Goal: Task Accomplishment & Management: Manage account settings

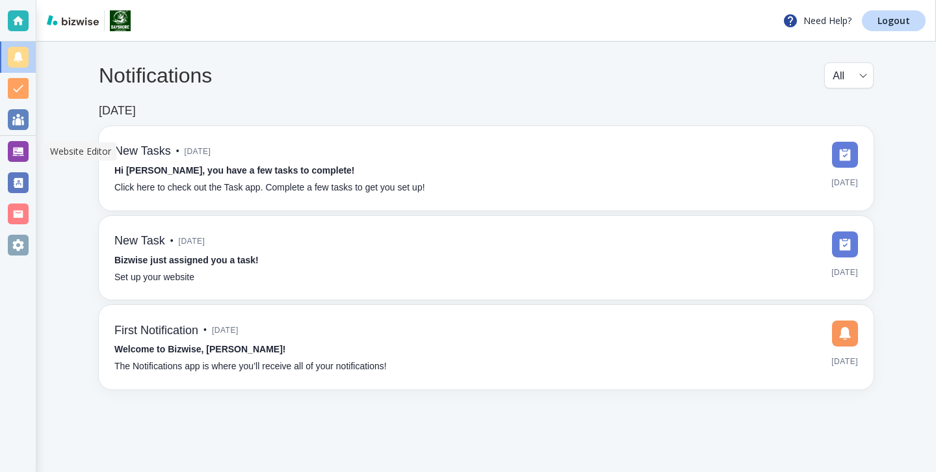
click at [19, 144] on div at bounding box center [18, 151] width 21 height 21
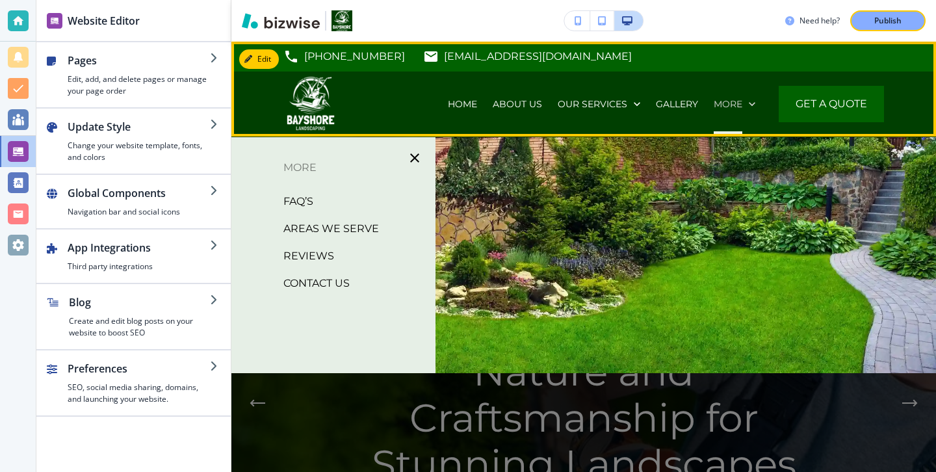
click at [728, 98] on p "More" at bounding box center [727, 103] width 29 height 13
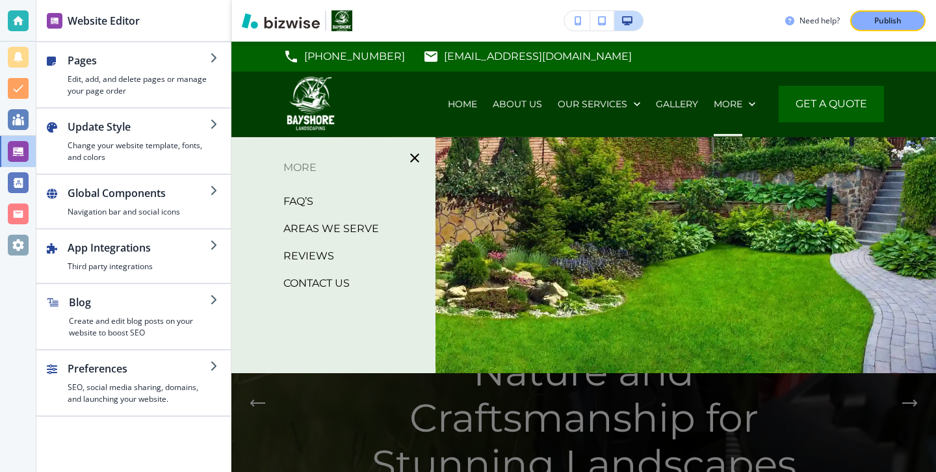
click at [537, 197] on div at bounding box center [583, 325] width 704 height 377
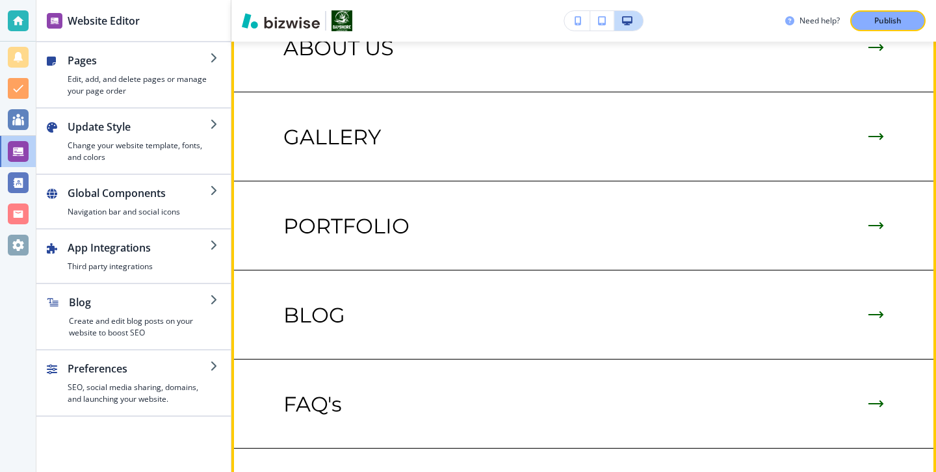
scroll to position [3096, 0]
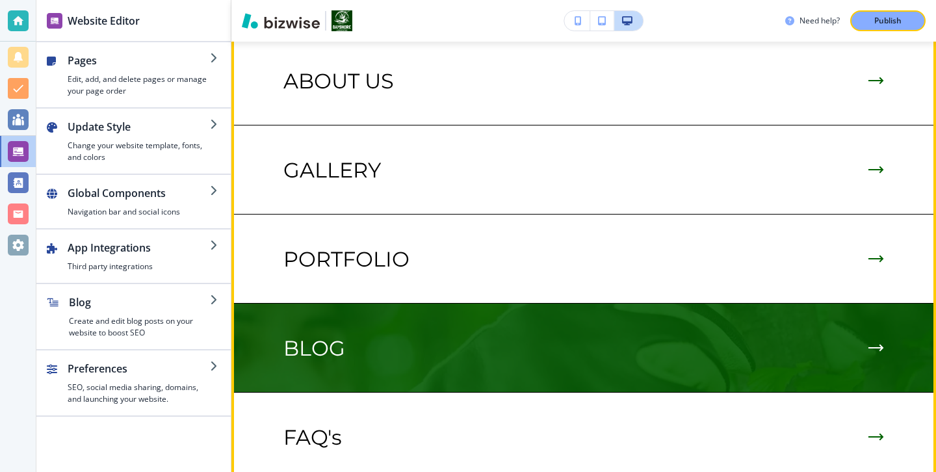
click at [437, 336] on div "BLOG" at bounding box center [583, 348] width 600 height 25
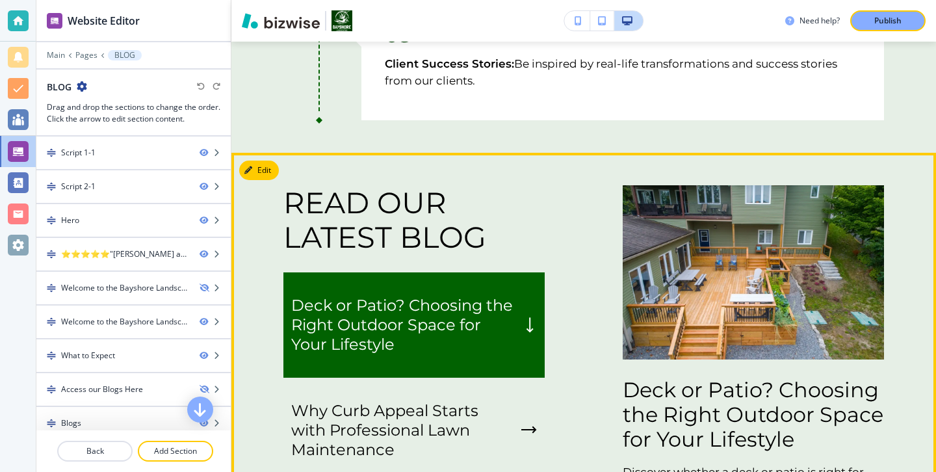
scroll to position [2076, 0]
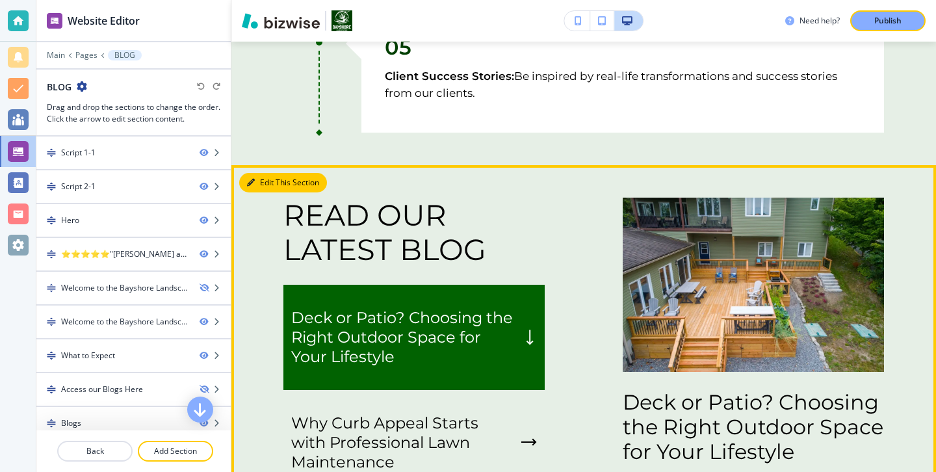
click at [277, 183] on button "Edit This Section" at bounding box center [283, 182] width 88 height 19
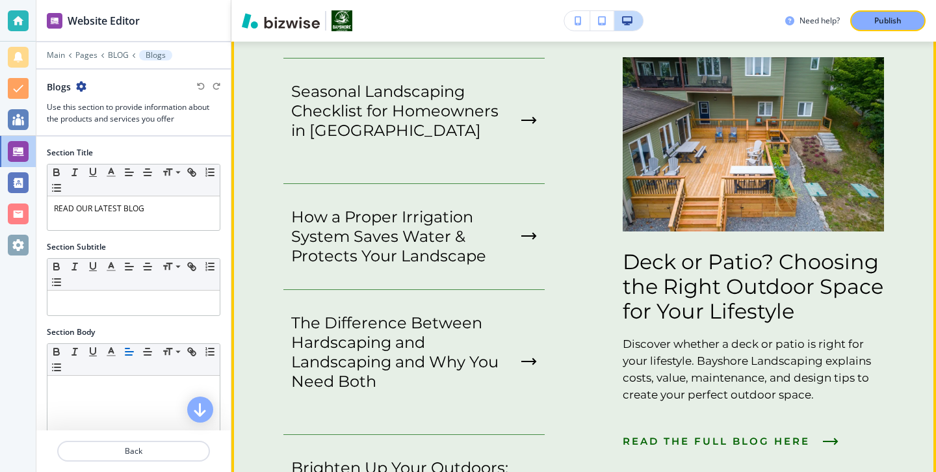
scroll to position [2579, 0]
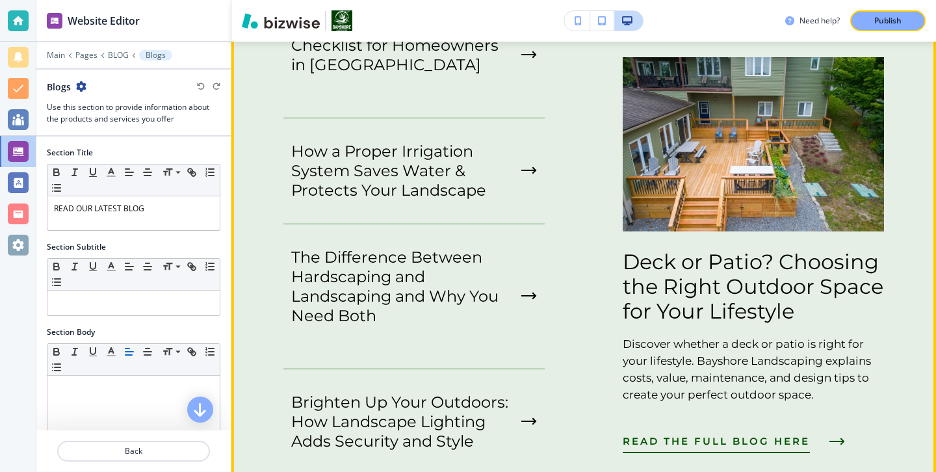
click at [709, 439] on span "READ THE FULL BLOG HERE" at bounding box center [715, 441] width 187 height 16
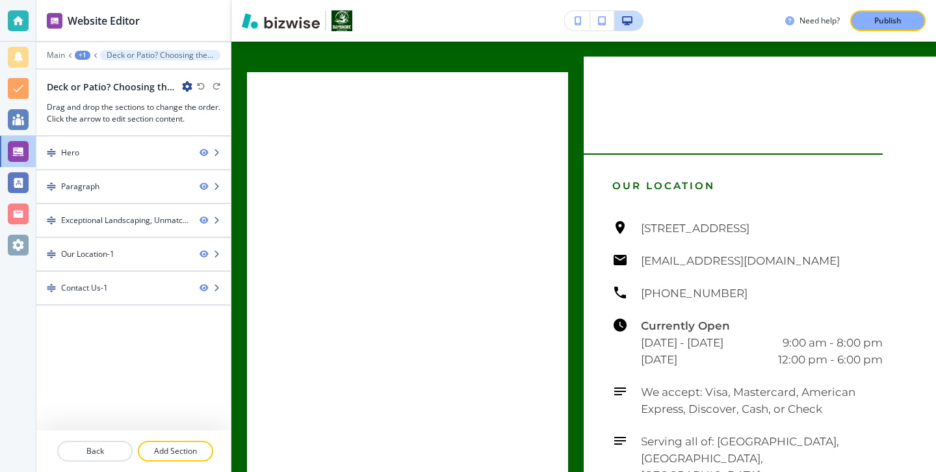
scroll to position [0, 0]
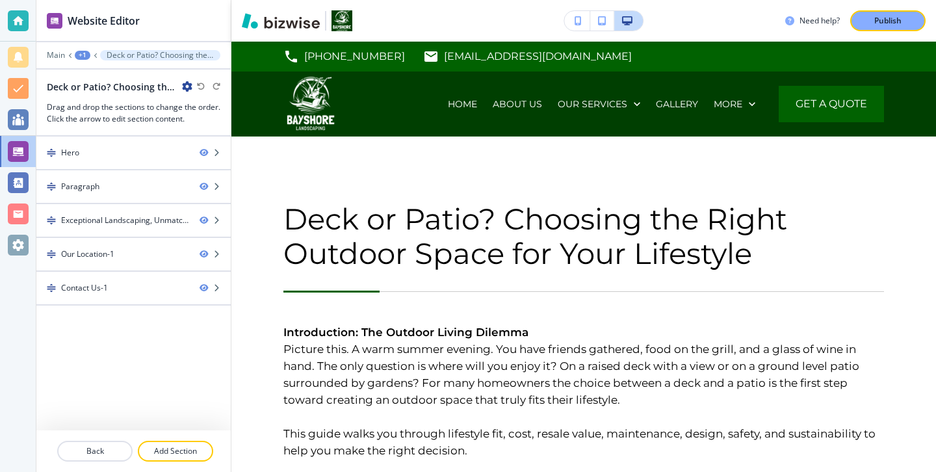
click at [189, 80] on div "Deck or Patio? Choosing the Right Outdoor Space for Your Lifestyle" at bounding box center [120, 87] width 146 height 14
click at [187, 86] on icon "button" at bounding box center [187, 86] width 10 height 10
click at [191, 104] on p "Edit Page Settings" at bounding box center [223, 109] width 66 height 12
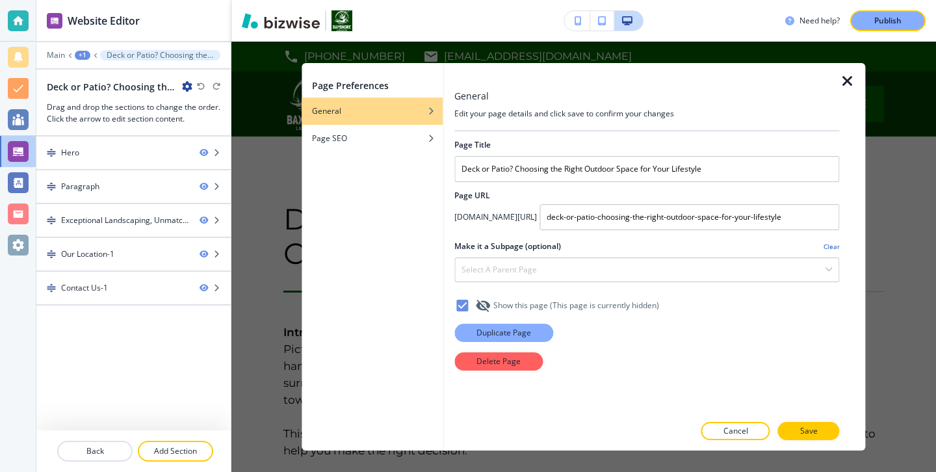
click at [516, 335] on p "Duplicate Page" at bounding box center [503, 333] width 55 height 12
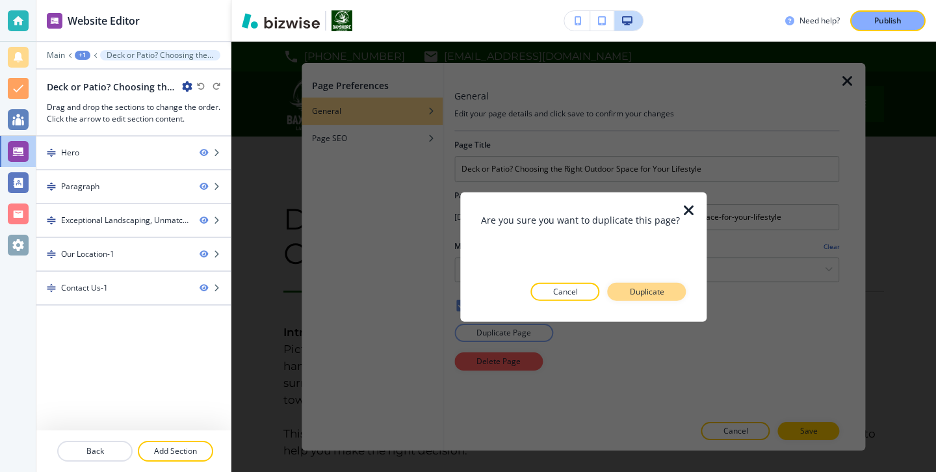
click at [646, 300] on button "Duplicate" at bounding box center [646, 291] width 79 height 18
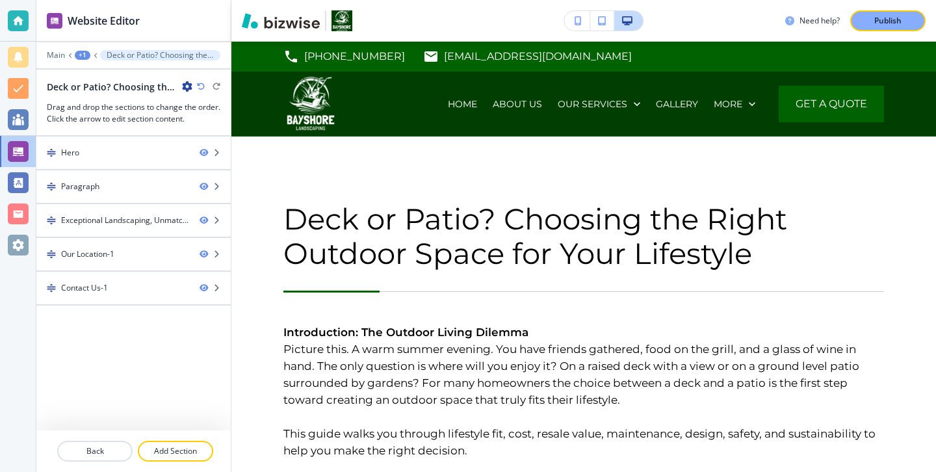
click at [185, 81] on icon "button" at bounding box center [187, 86] width 10 height 10
click at [221, 114] on p "Edit Page Settings" at bounding box center [223, 109] width 66 height 12
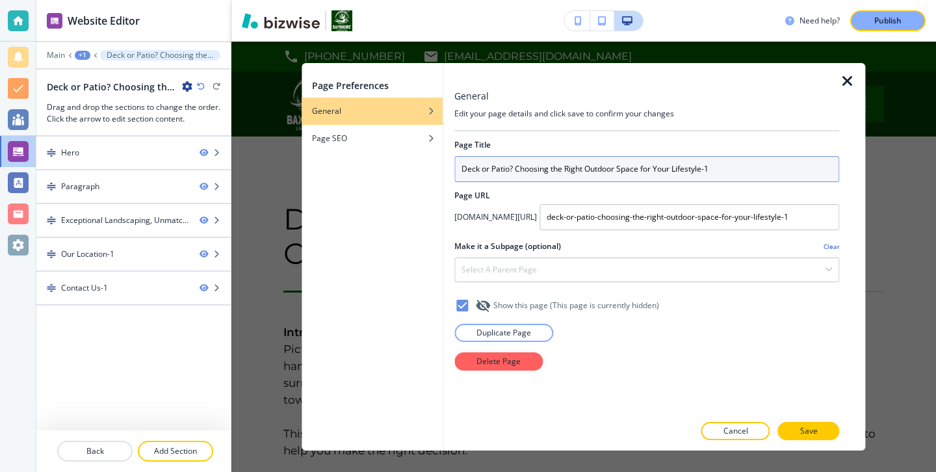
click at [574, 170] on input "Deck or Patio? Choosing the Right Outdoor Space for Your Lifestyle-1" at bounding box center [646, 169] width 385 height 26
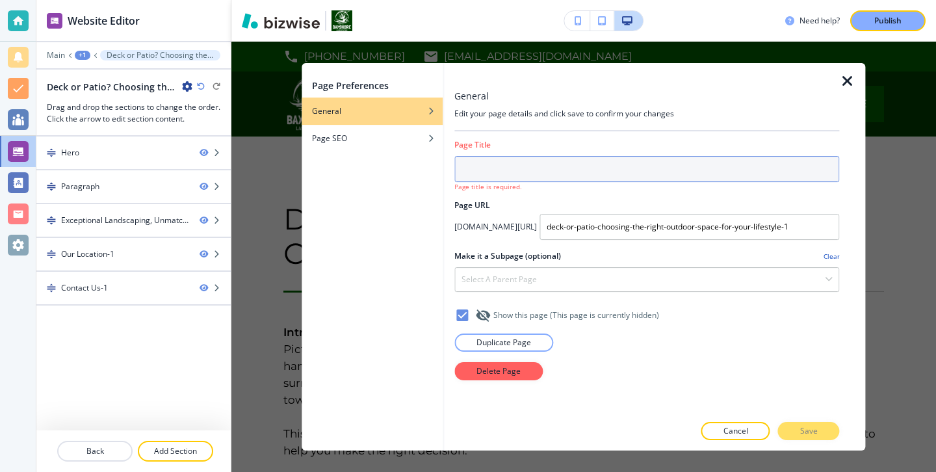
paste input "Landscape Renovation: How to Refresh Your Yard Without Starting Over"
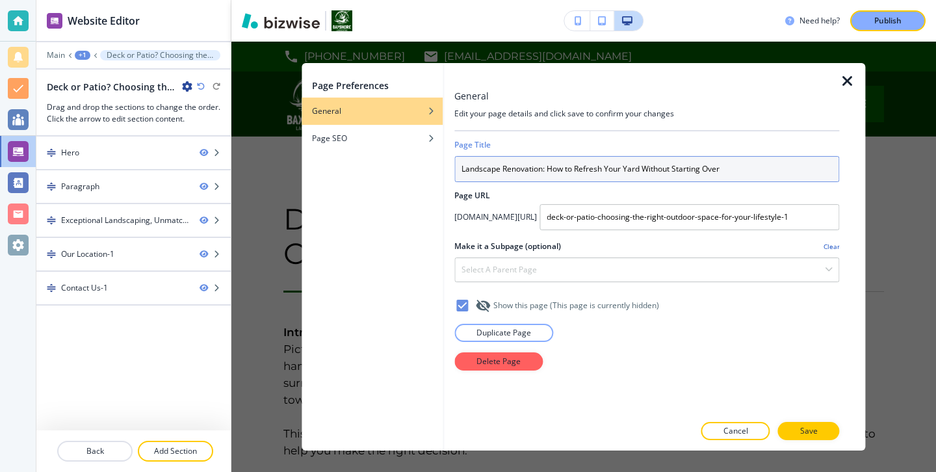
type input "Landscape Renovation: How to Refresh Your Yard Without Starting Over"
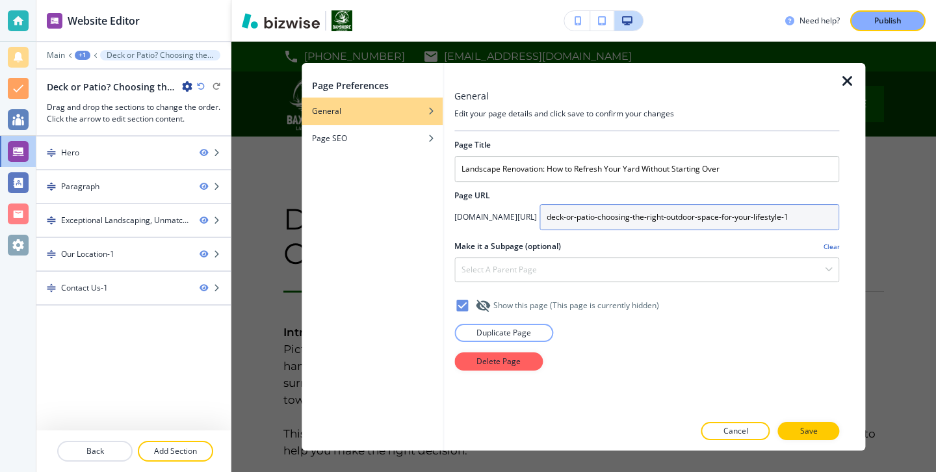
click at [618, 214] on input "deck-or-patio-choosing-the-right-outdoor-space-for-your-lifestyle-1" at bounding box center [689, 217] width 300 height 26
click at [619, 214] on input "deck-or-patio-choosing-the-right-outdoor-space-for-your-lifestyle-1" at bounding box center [689, 217] width 300 height 26
type input "landscape-renovation-how-to-refresh-your-yard-without-starting-over"
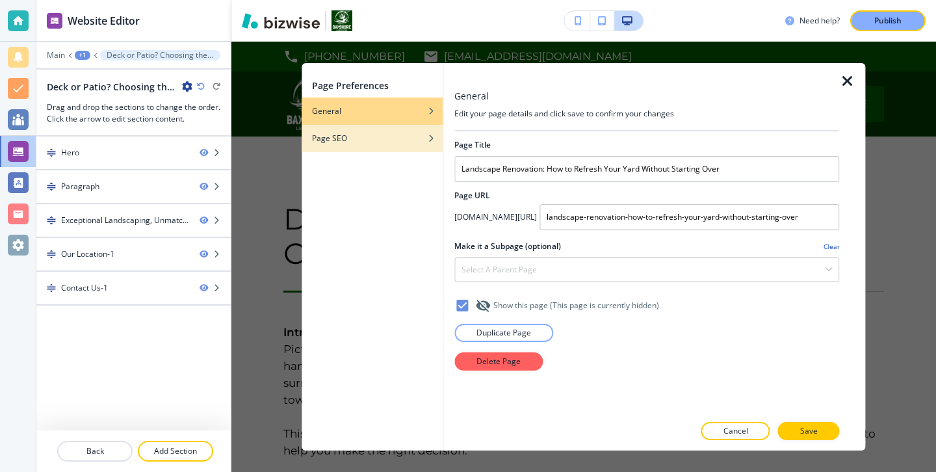
click at [417, 135] on div "Page SEO" at bounding box center [371, 139] width 141 height 12
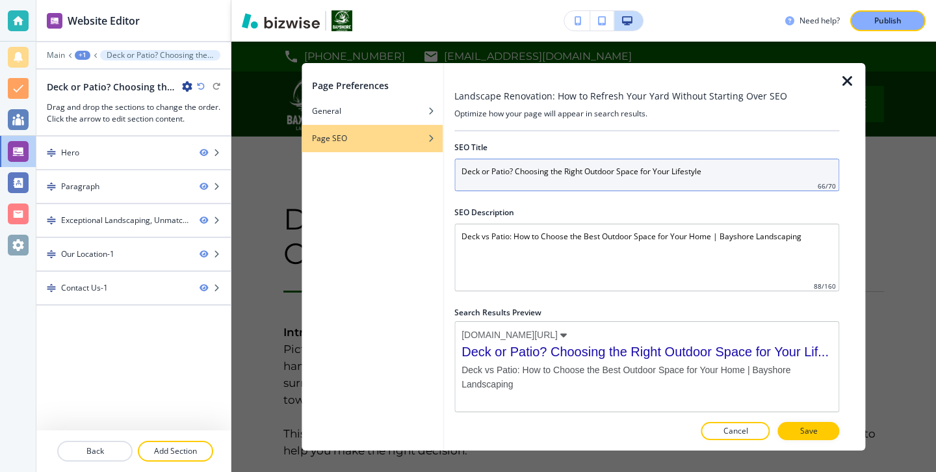
click at [594, 172] on input "Deck or Patio? Choosing the Right Outdoor Space for Your Lifestyle" at bounding box center [646, 175] width 385 height 32
paste input "Landscape Renovation: How to Refresh Your Yard Without Starting Over"
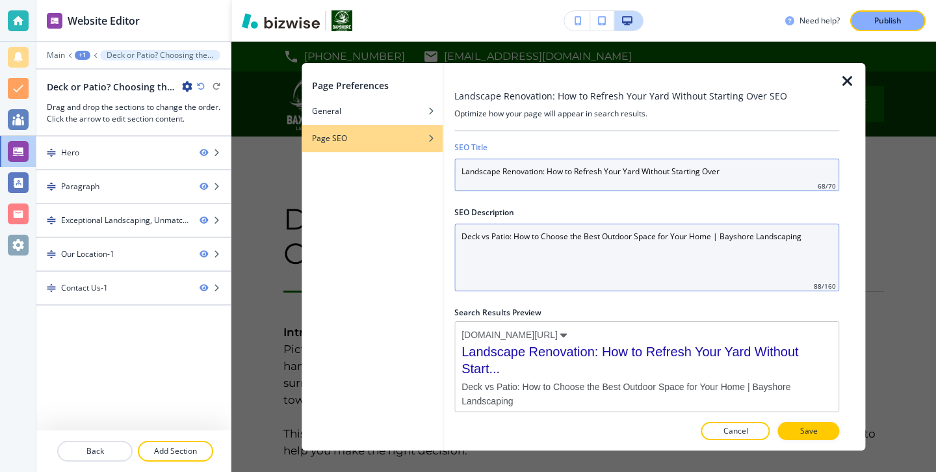
type input "Landscape Renovation: How to Refresh Your Yard Without Starting Over"
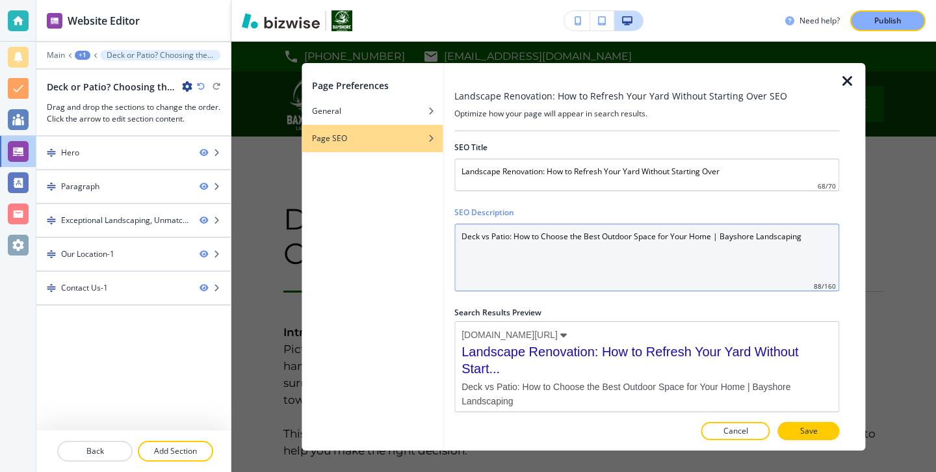
click at [607, 230] on Description "Deck vs Patio: How to Choose the Best Outdoor Space for Your Home | Bayshore La…" at bounding box center [646, 257] width 385 height 68
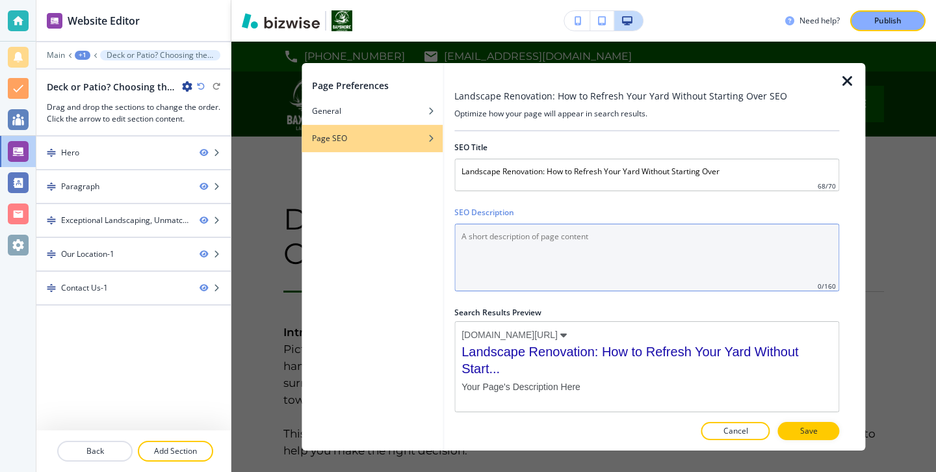
paste Description "Refresh your yard without a full overhaul. Bayshore shares expert tips, cost sa…"
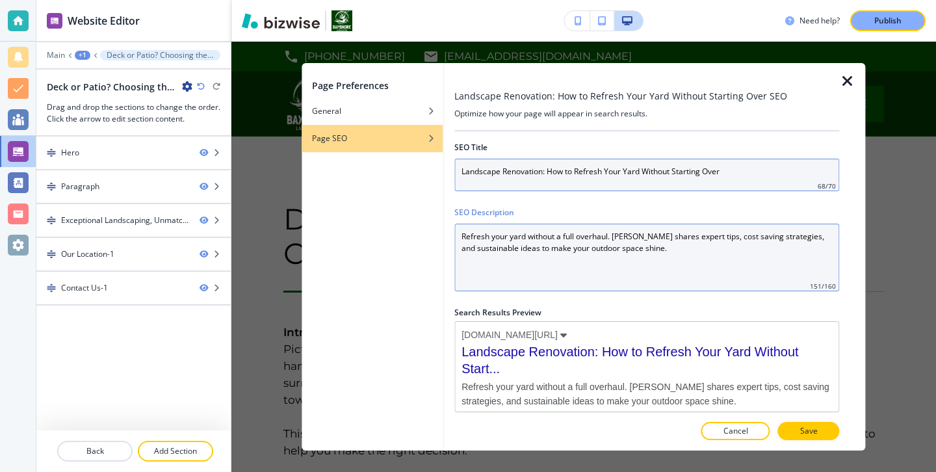
type Description "Refresh your yard without a full overhaul. Bayshore shares expert tips, cost sa…"
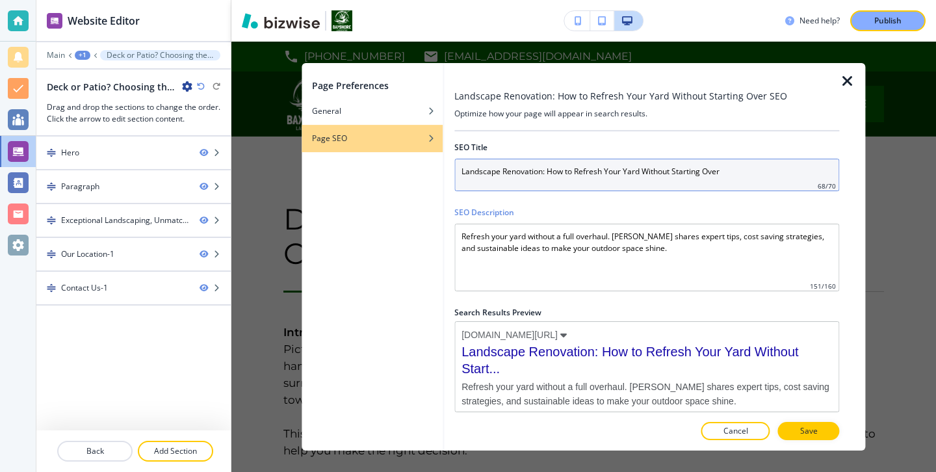
click at [706, 179] on input "Landscape Renovation: How to Refresh Your Yard Without Starting Over" at bounding box center [646, 175] width 385 height 32
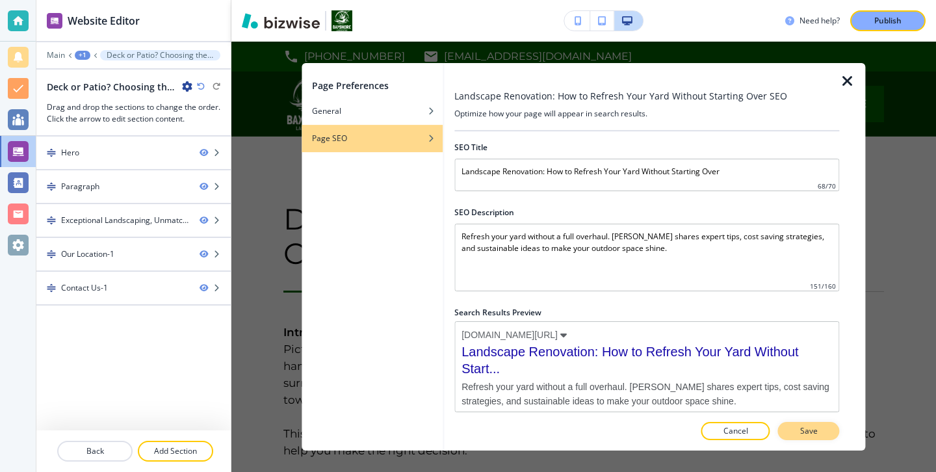
click at [794, 430] on button "Save" at bounding box center [809, 431] width 62 height 18
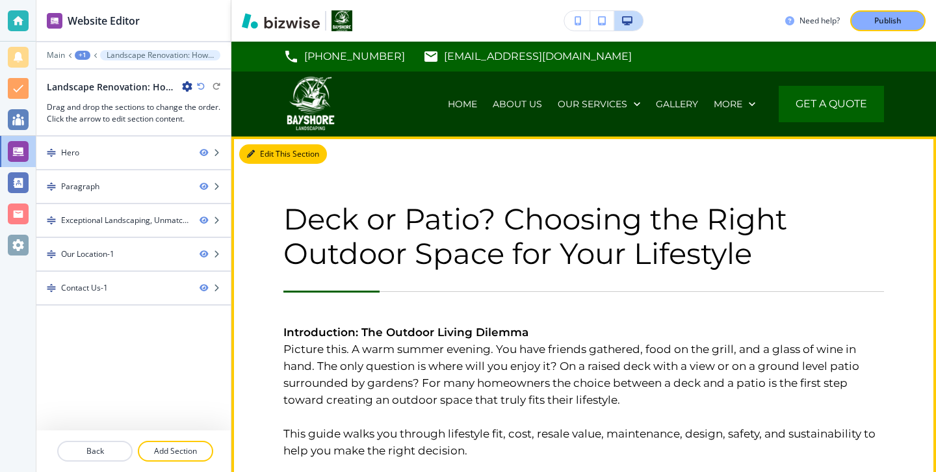
click at [272, 160] on button "Edit This Section" at bounding box center [283, 153] width 88 height 19
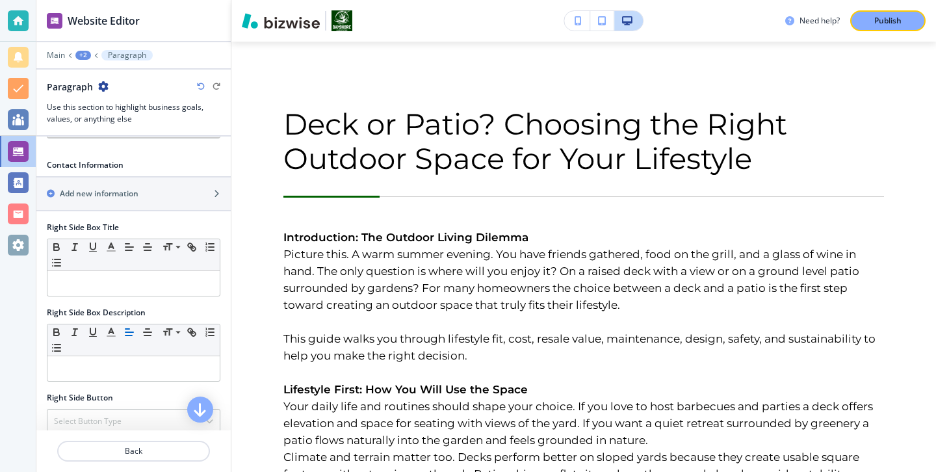
scroll to position [593, 0]
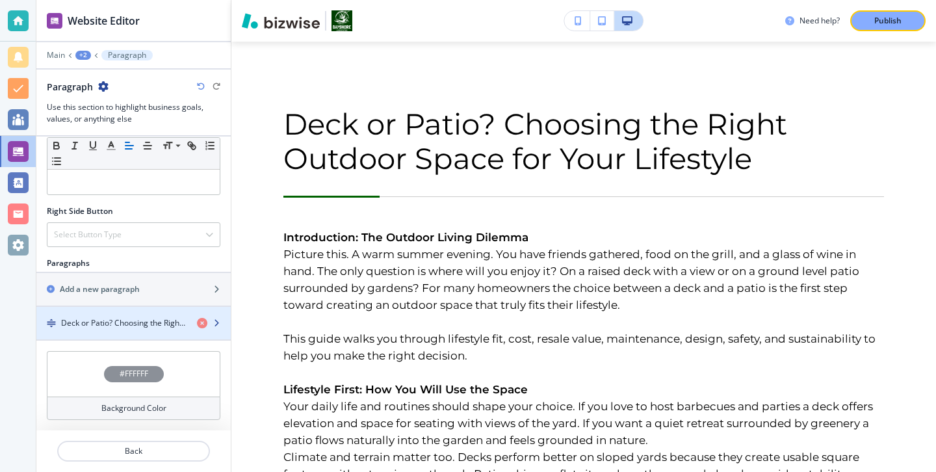
click at [134, 318] on h4 "Deck or Patio? Choosing the Right Outdoor Space for Your Lifestyle" at bounding box center [123, 323] width 125 height 12
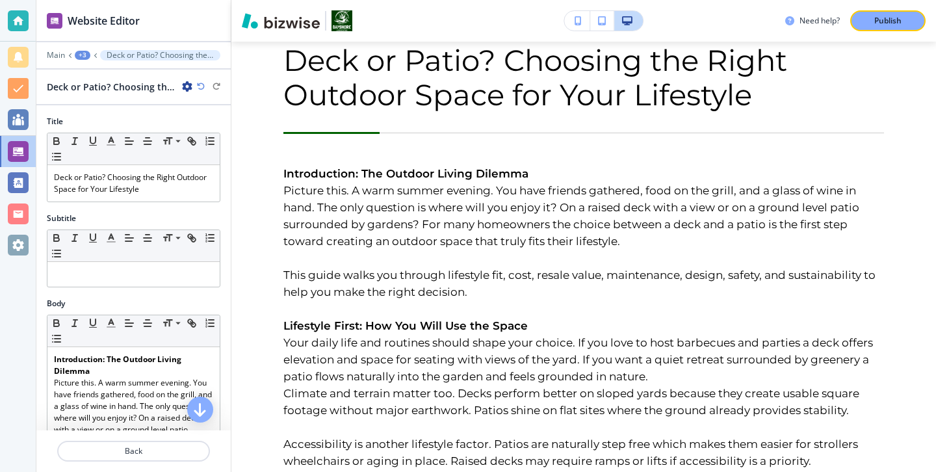
scroll to position [160, 0]
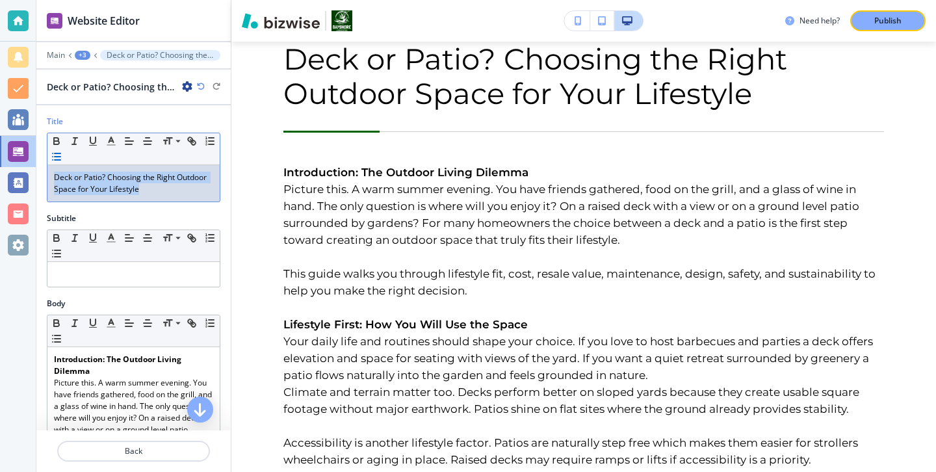
drag, startPoint x: 142, startPoint y: 185, endPoint x: 55, endPoint y: 162, distance: 90.1
click at [55, 162] on div "Small Normal Large Huge Deck or Patio? Choosing the Right Outdoor Space for You…" at bounding box center [133, 168] width 173 height 70
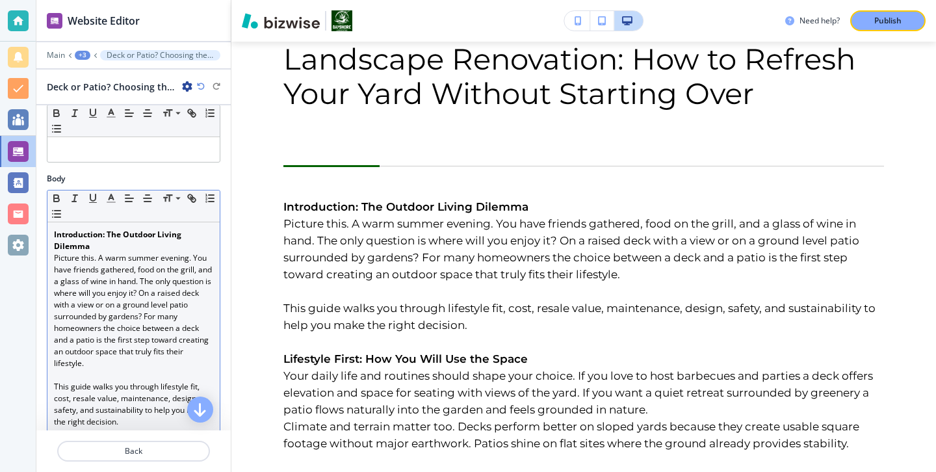
scroll to position [135, 0]
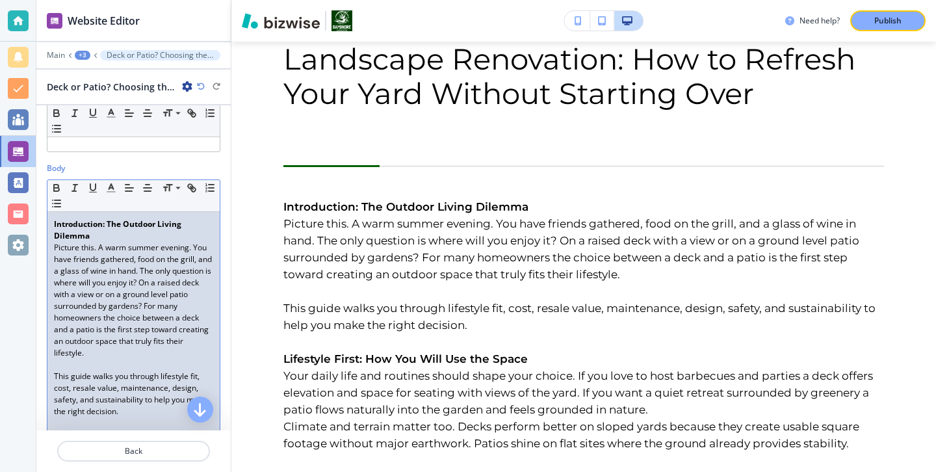
click at [151, 244] on p "Picture this. A warm summer evening. You have friends gathered, food on the gri…" at bounding box center [133, 300] width 159 height 117
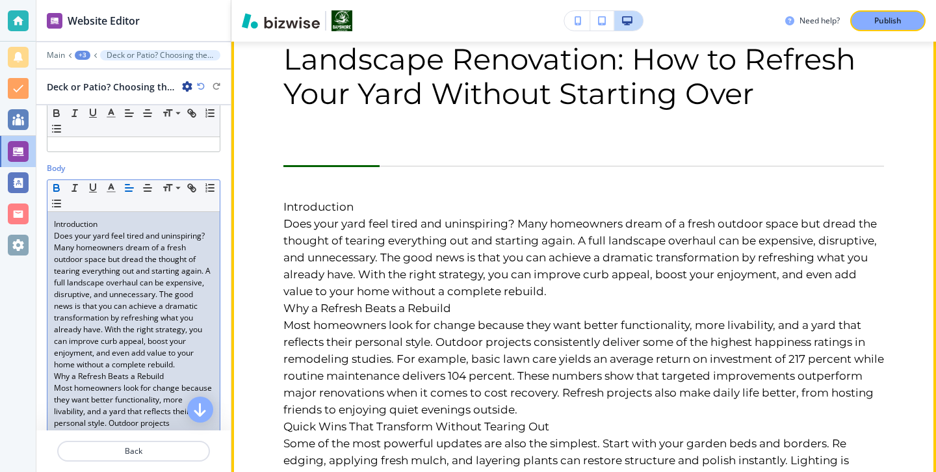
scroll to position [272, 0]
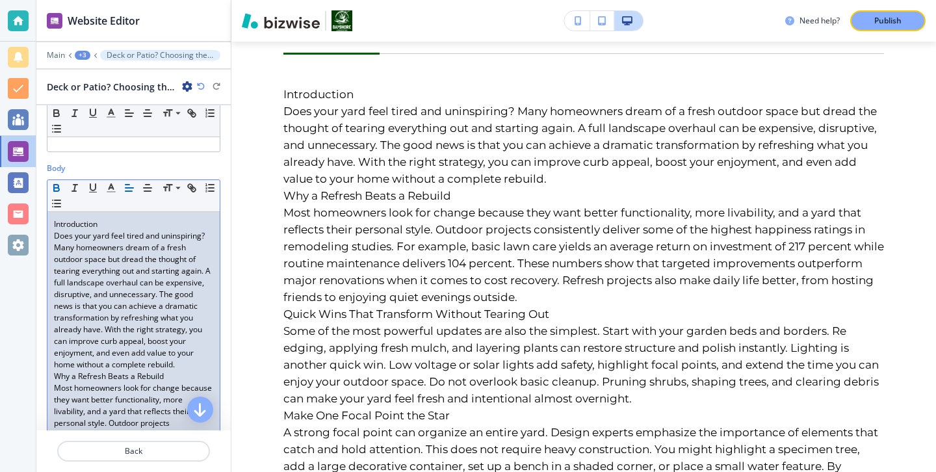
click at [185, 343] on p "Does your yard feel tired and uninspiring? Many homeowners dream of a fresh out…" at bounding box center [133, 300] width 159 height 140
click at [186, 354] on p "Does your yard feel tired and uninspiring? Many homeowners dream of a fresh out…" at bounding box center [133, 300] width 159 height 140
click at [186, 364] on p "Does your yard feel tired and uninspiring? Many homeowners dream of a fresh out…" at bounding box center [133, 300] width 159 height 140
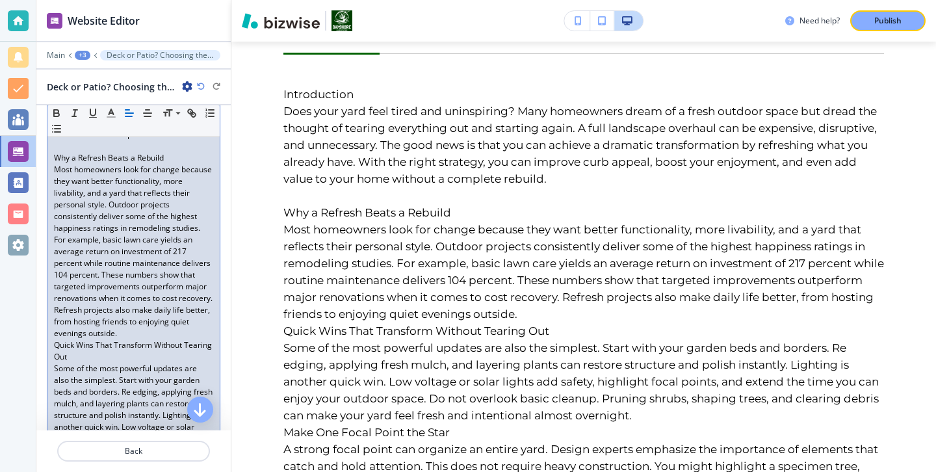
scroll to position [368, 0]
click at [154, 326] on p "Most homeowners look for change because they want better functionality, more li…" at bounding box center [133, 247] width 159 height 175
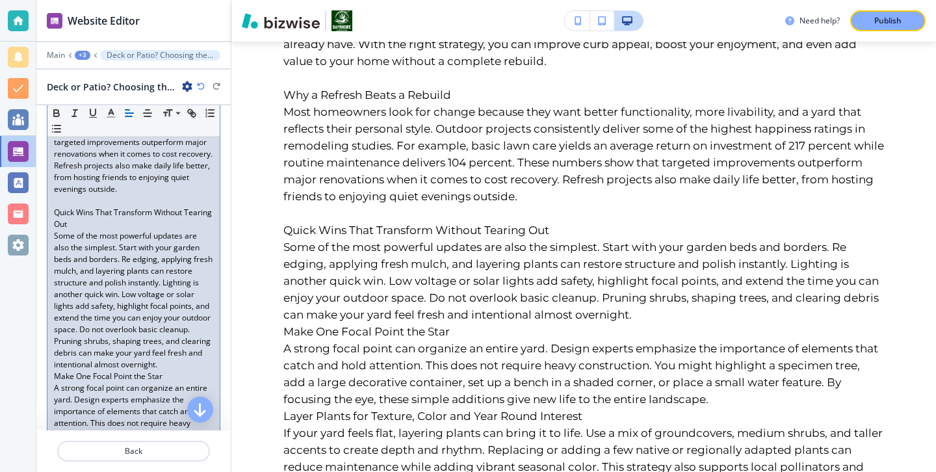
scroll to position [511, 0]
click at [213, 354] on p "Some of the most powerful updates are also the simplest. Start with your garden…" at bounding box center [133, 298] width 159 height 140
click at [211, 360] on p "Some of the most powerful updates are also the simplest. Start with your garden…" at bounding box center [133, 298] width 159 height 140
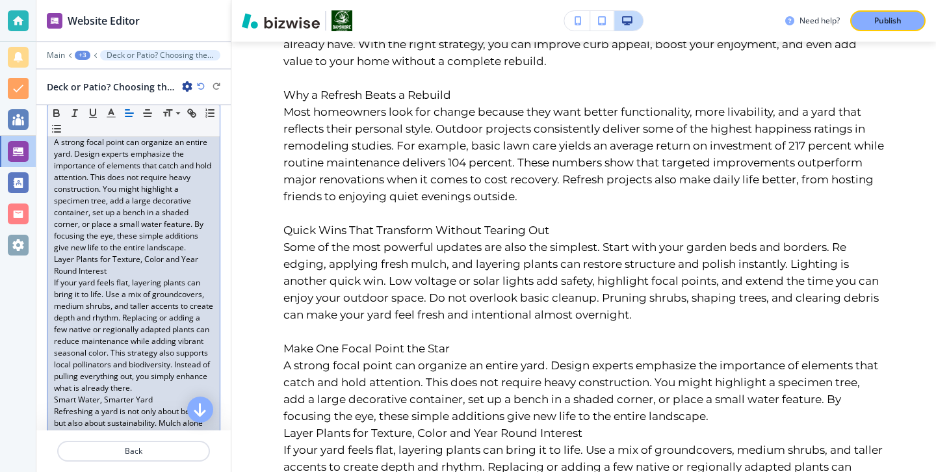
scroll to position [763, 0]
click at [201, 257] on p "Layer Plants for Texture, Color and Year Round Interest" at bounding box center [133, 268] width 159 height 23
click at [195, 249] on p "A strong focal point can organize an entire yard. Design experts emphasize the …" at bounding box center [133, 198] width 159 height 117
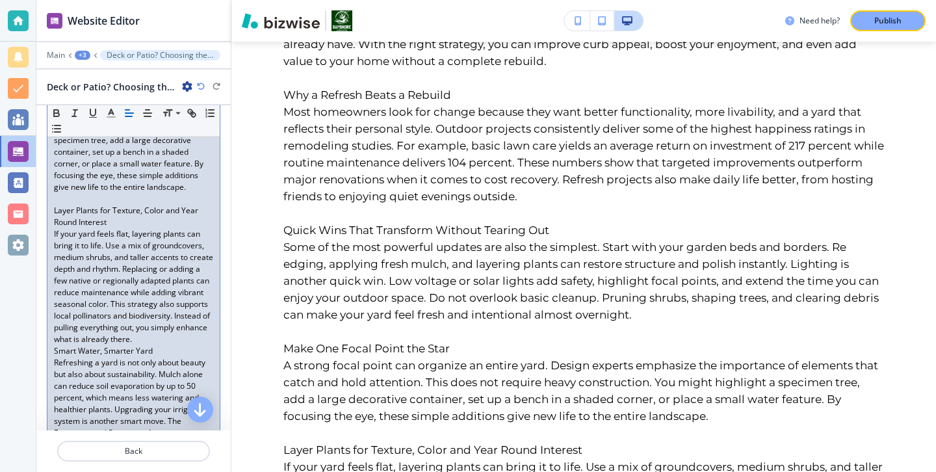
scroll to position [838, 0]
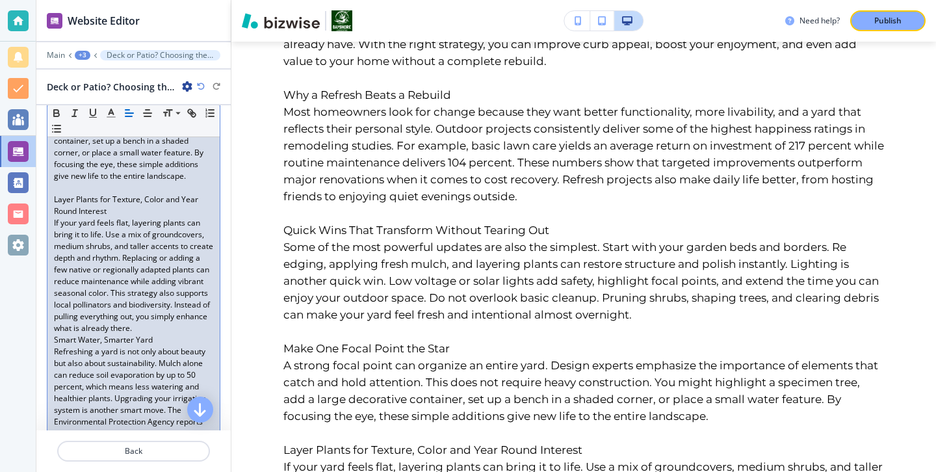
click at [170, 334] on p "If your yard feels flat, layering plants can bring it to life. Use a mix of gro…" at bounding box center [133, 275] width 159 height 117
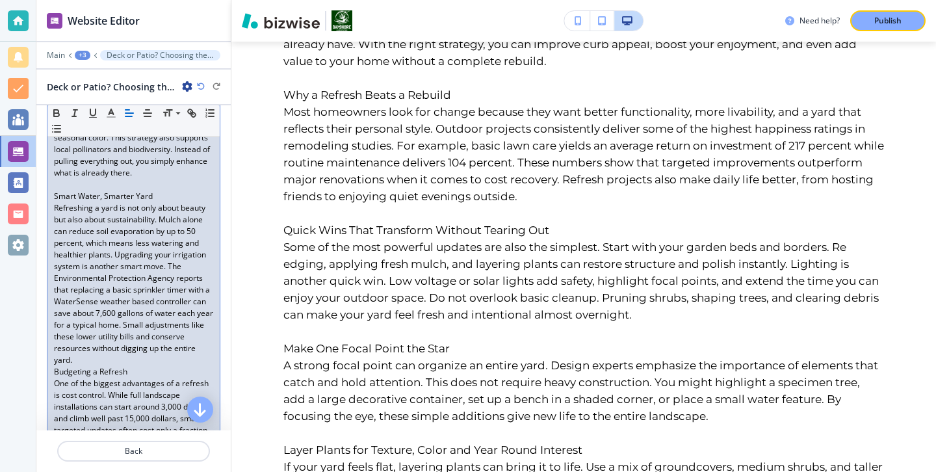
scroll to position [1029, 0]
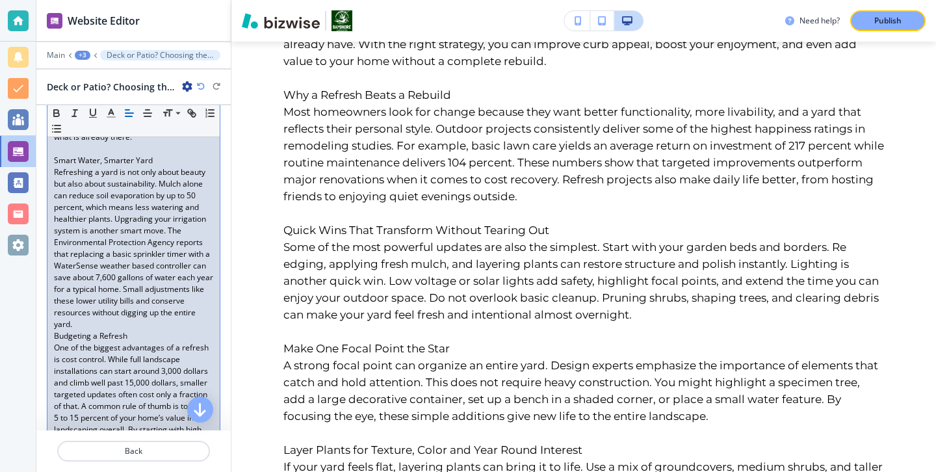
click at [109, 330] on p "Refreshing a yard is not only about beauty but also about sustainability. Mulch…" at bounding box center [133, 248] width 159 height 164
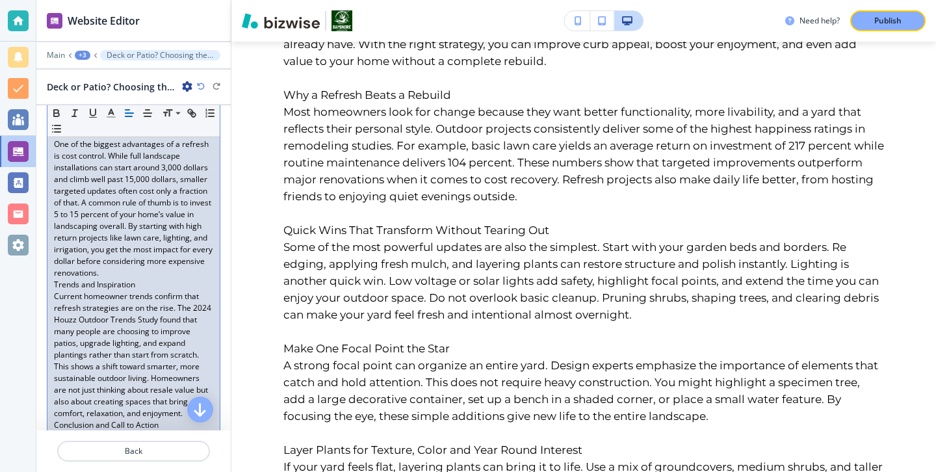
scroll to position [1245, 0]
click at [153, 290] on p "Trends and Inspiration" at bounding box center [133, 284] width 159 height 12
click at [152, 278] on p "One of the biggest advantages of a refresh is cost control. While full landscap…" at bounding box center [133, 208] width 159 height 140
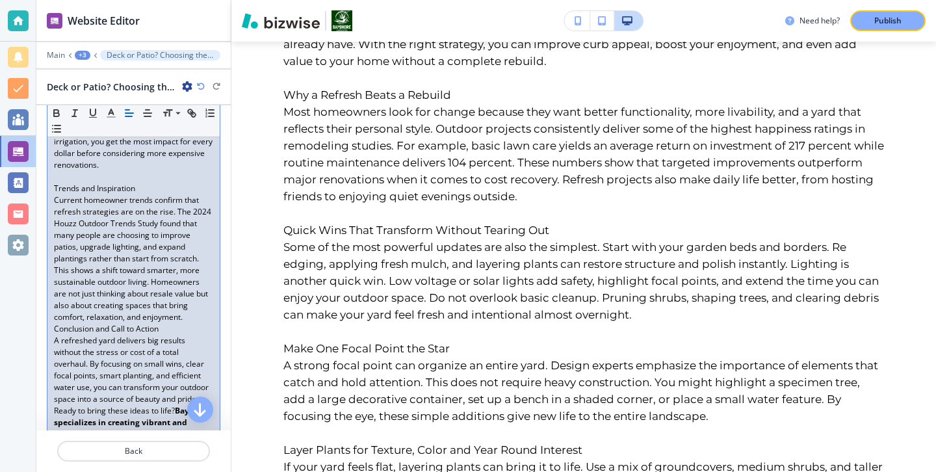
scroll to position [1394, 0]
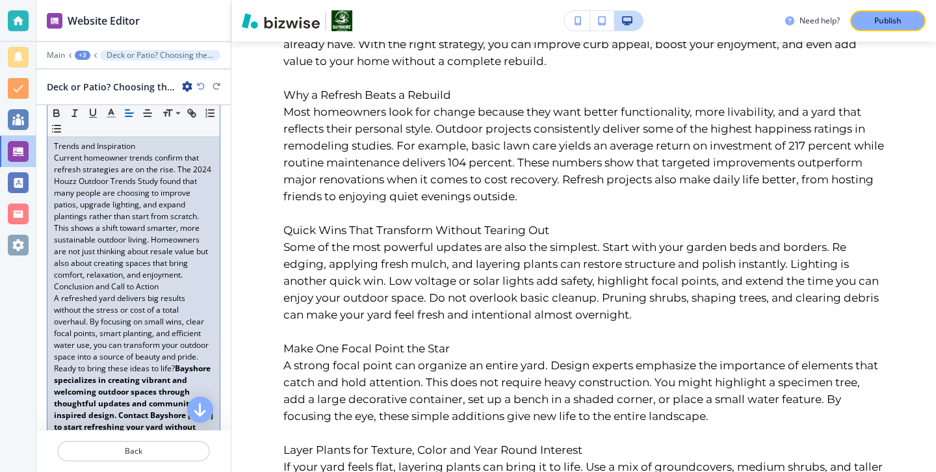
click at [170, 292] on p "Conclusion and Call to Action" at bounding box center [133, 287] width 159 height 12
click at [191, 281] on p "Current homeowner trends confirm that refresh strategies are on the rise. The 2…" at bounding box center [133, 216] width 159 height 129
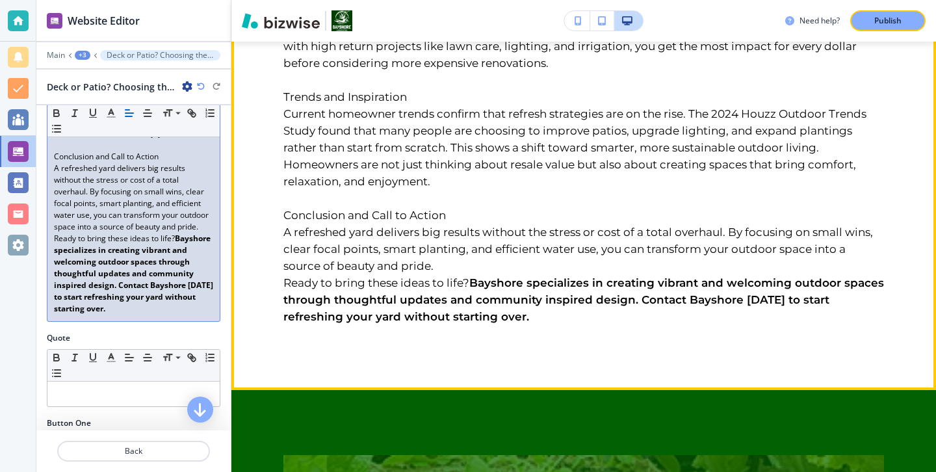
scroll to position [1273, 0]
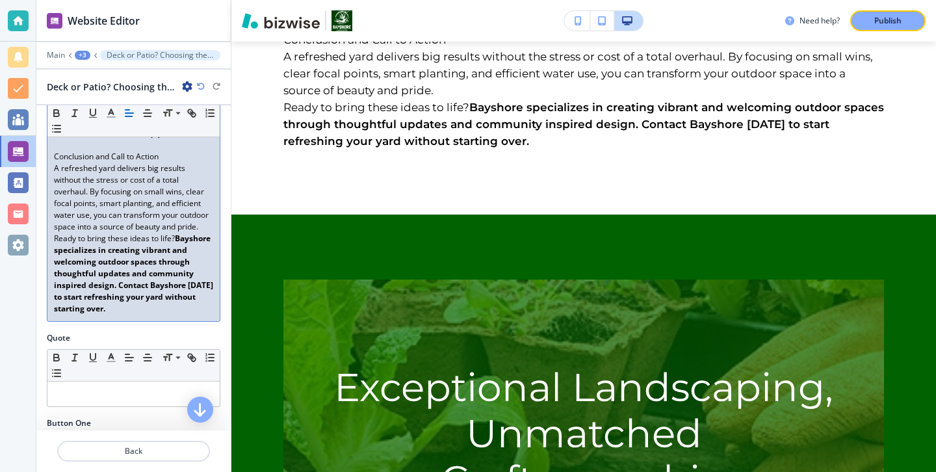
click at [199, 233] on p "A refreshed yard delivers big results without the stress or cost of a total ove…" at bounding box center [133, 197] width 159 height 70
click at [196, 255] on p "Ready to bring these ideas to life? Bayshore specializes in creating vibrant an…" at bounding box center [133, 274] width 159 height 82
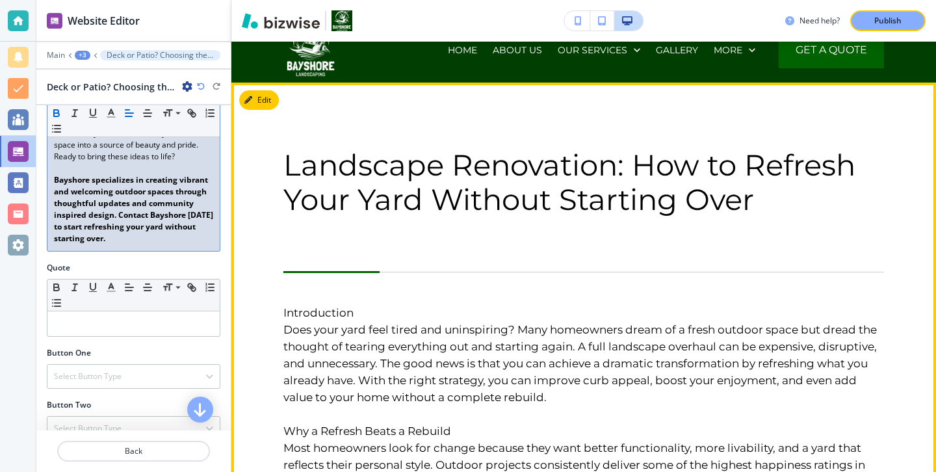
scroll to position [0, 0]
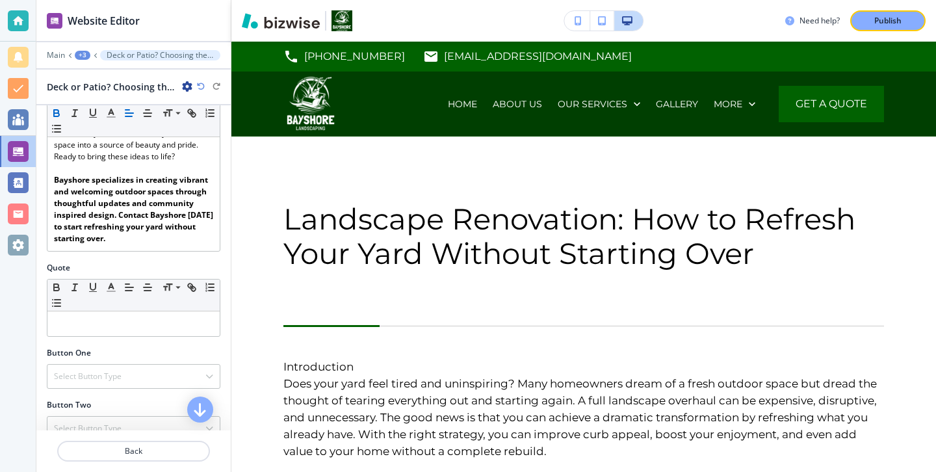
click at [186, 89] on icon "button" at bounding box center [187, 86] width 10 height 10
click at [207, 115] on button "Rename Deck or Patio? Choosing the Right Outdoor Space for Your Lifestyle" at bounding box center [223, 108] width 83 height 23
click at [151, 86] on input "Deck or Patio? Choosing the Right Outdoor Space for Your Lifestyle" at bounding box center [114, 86] width 134 height 26
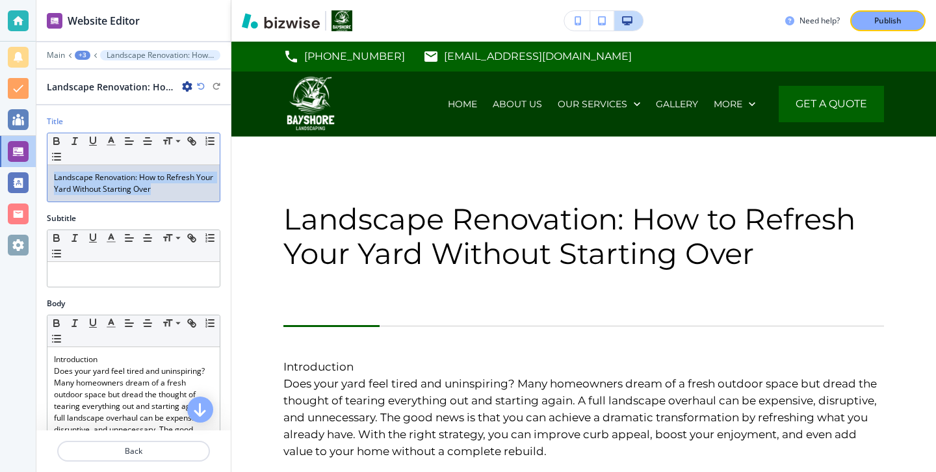
drag, startPoint x: 178, startPoint y: 191, endPoint x: 51, endPoint y: 165, distance: 130.0
click at [51, 165] on div "Landscape Renovation: How to Refresh Your Yard Without Starting Over" at bounding box center [133, 183] width 172 height 36
click at [144, 189] on p "Landscape Renovation: How to Refresh Your Yard Without Starting Over" at bounding box center [133, 183] width 159 height 23
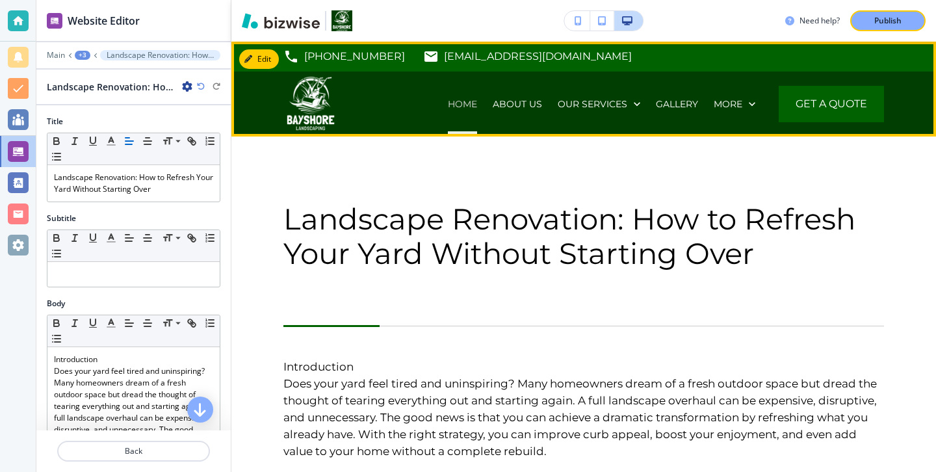
click at [456, 101] on p "HOME" at bounding box center [462, 103] width 29 height 13
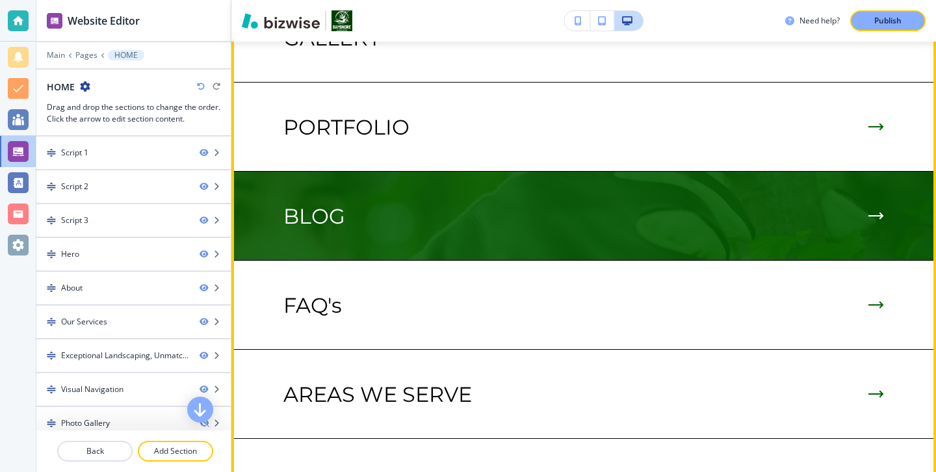
scroll to position [3227, 0]
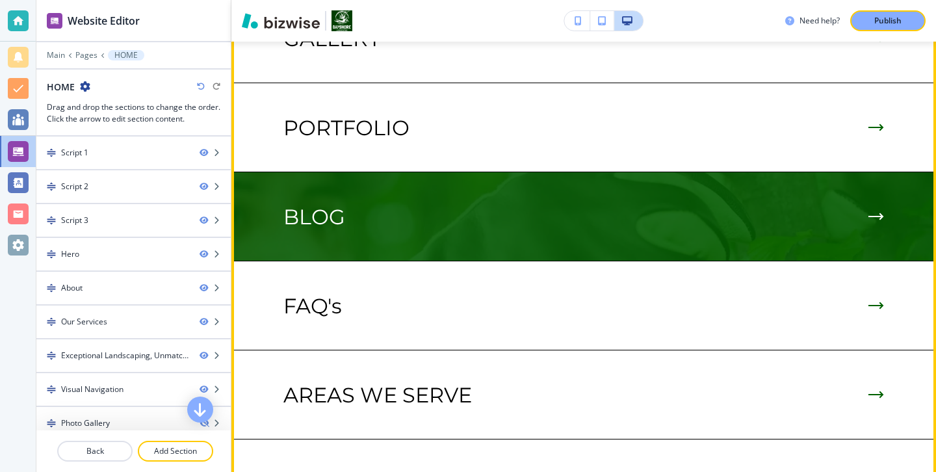
click at [506, 172] on img at bounding box center [583, 216] width 704 height 88
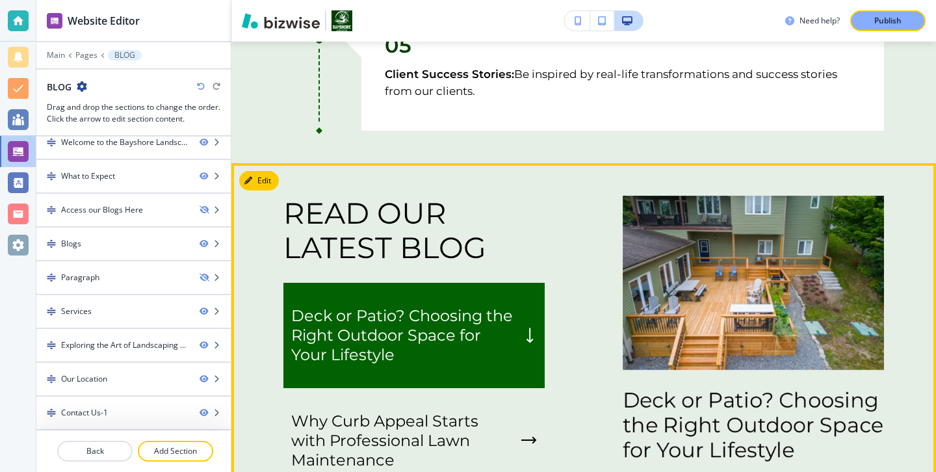
scroll to position [2006, 0]
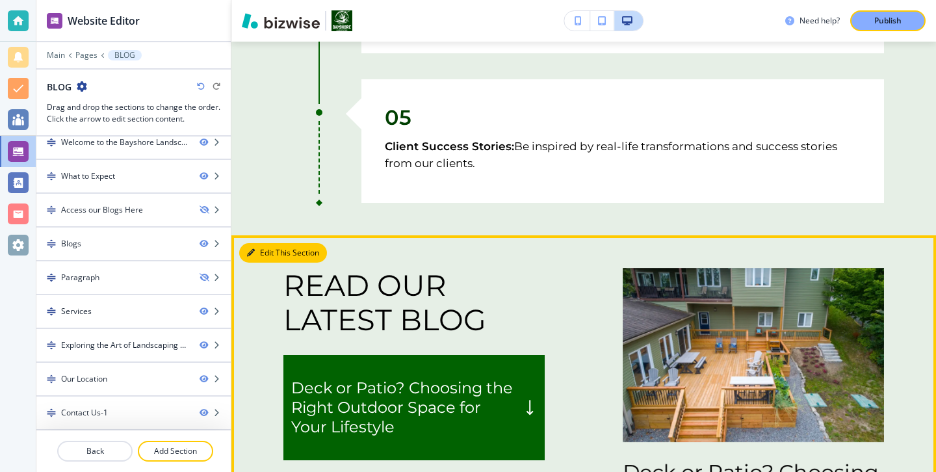
click at [262, 258] on button "Edit This Section" at bounding box center [283, 252] width 88 height 19
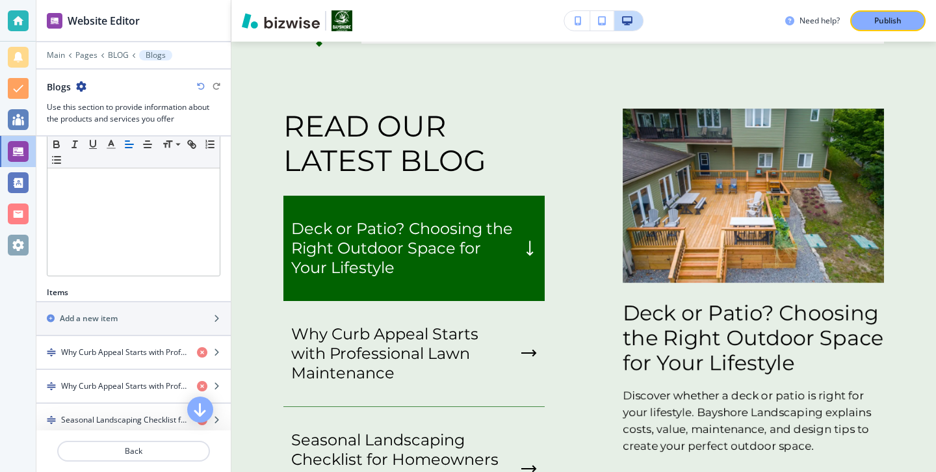
scroll to position [281, 0]
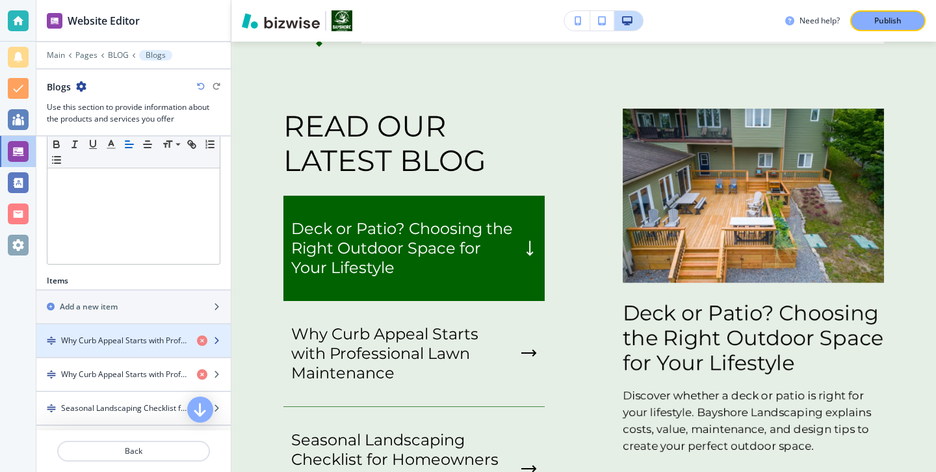
click at [120, 337] on h4 "Why Curb Appeal Starts with Professional Lawn Maintenance" at bounding box center [123, 341] width 125 height 12
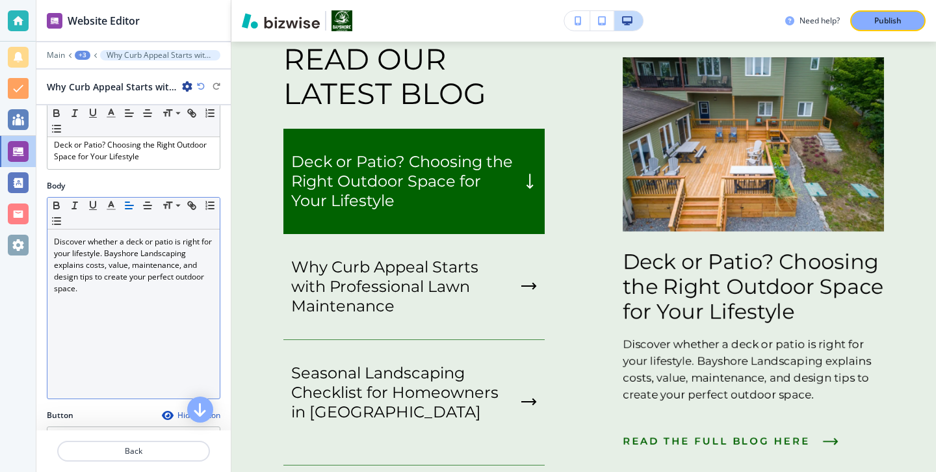
scroll to position [0, 0]
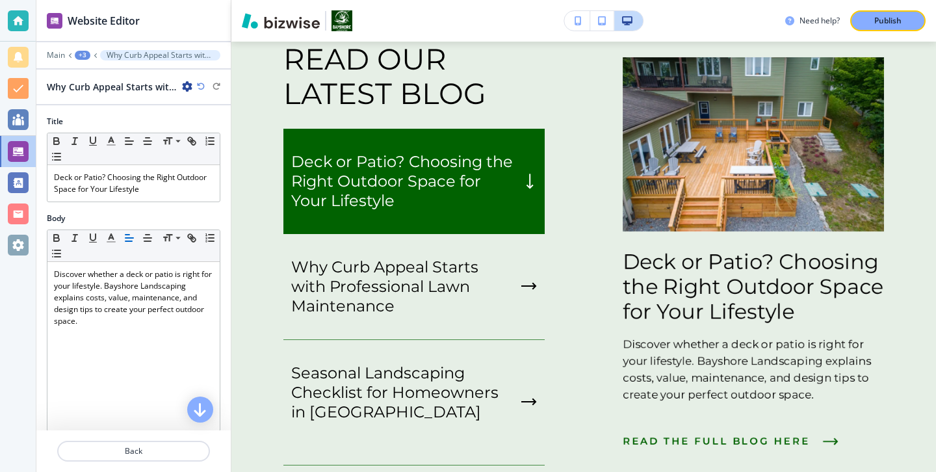
click at [189, 83] on icon "button" at bounding box center [187, 86] width 10 height 10
click at [237, 134] on p "Duplicate Why Curb Appeal Starts with Professional Lawn Maintenance" at bounding box center [223, 132] width 66 height 12
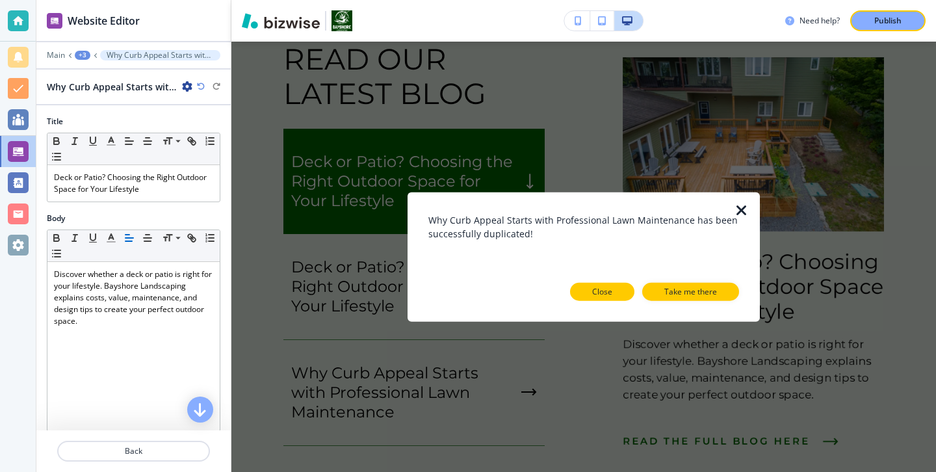
click at [620, 296] on button "Close" at bounding box center [602, 291] width 64 height 18
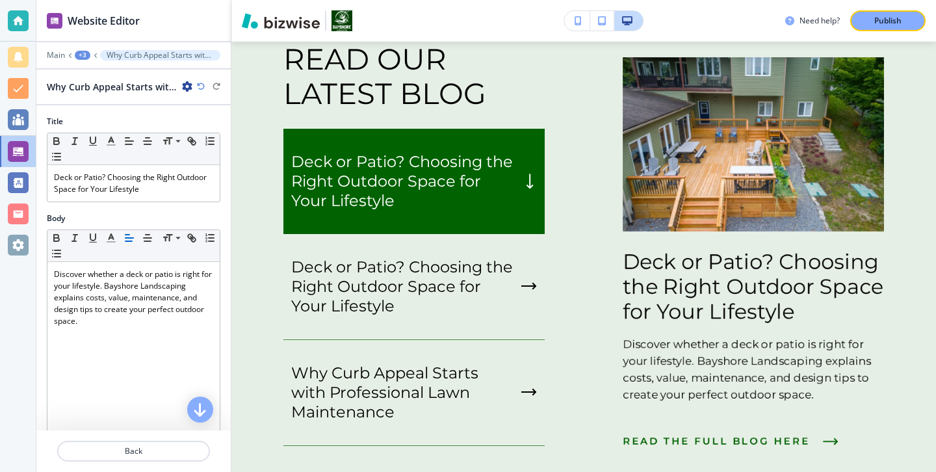
click at [620, 296] on div "Deck or Patio? Choosing the Right Outdoor Space for Your Lifestyle Discover whe…" at bounding box center [713, 258] width 339 height 402
click at [155, 202] on div "Title Small Normal Large Huge Deck or Patio? Choosing the Right Outdoor Space f…" at bounding box center [133, 164] width 194 height 97
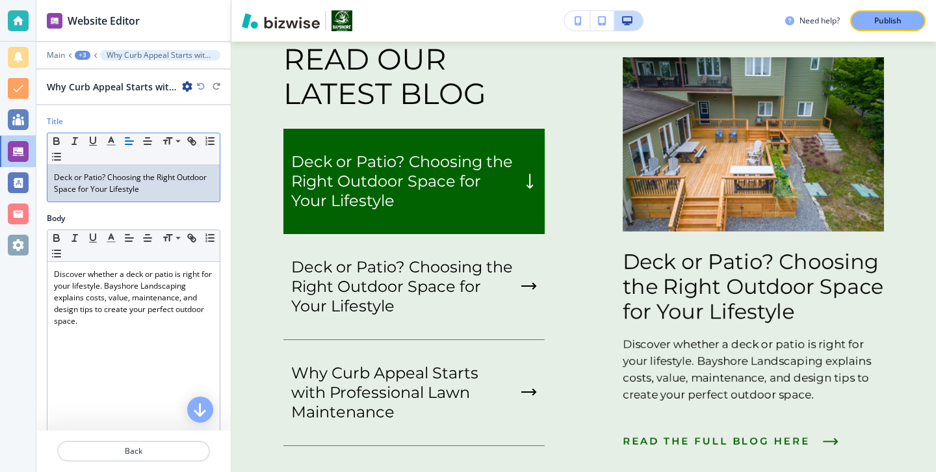
click at [161, 196] on div "Deck or Patio? Choosing the Right Outdoor Space for Your Lifestyle" at bounding box center [133, 183] width 172 height 36
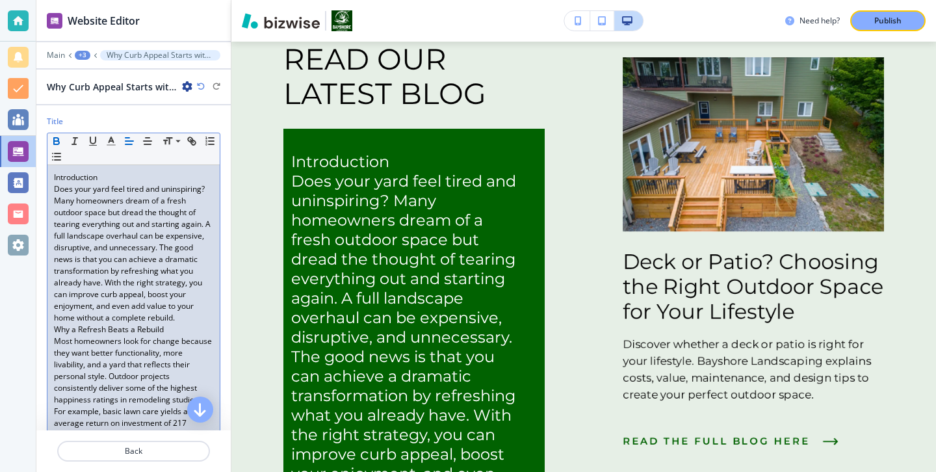
click at [118, 213] on p "Does your yard feel tired and uninspiring? Many homeowners dream of a fresh out…" at bounding box center [133, 253] width 159 height 140
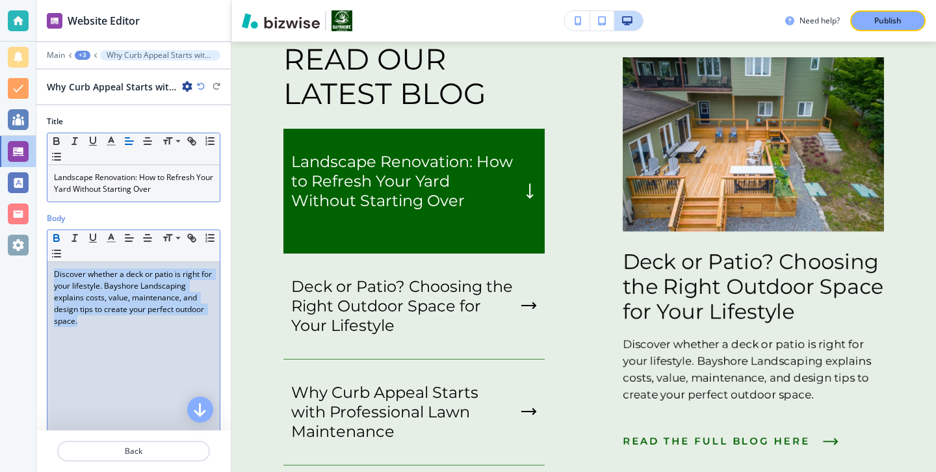
drag, startPoint x: 103, startPoint y: 349, endPoint x: 60, endPoint y: 231, distance: 125.4
click at [60, 231] on div "Small Normal Large Huge Discover whether a deck or patio is right for your life…" at bounding box center [133, 330] width 173 height 202
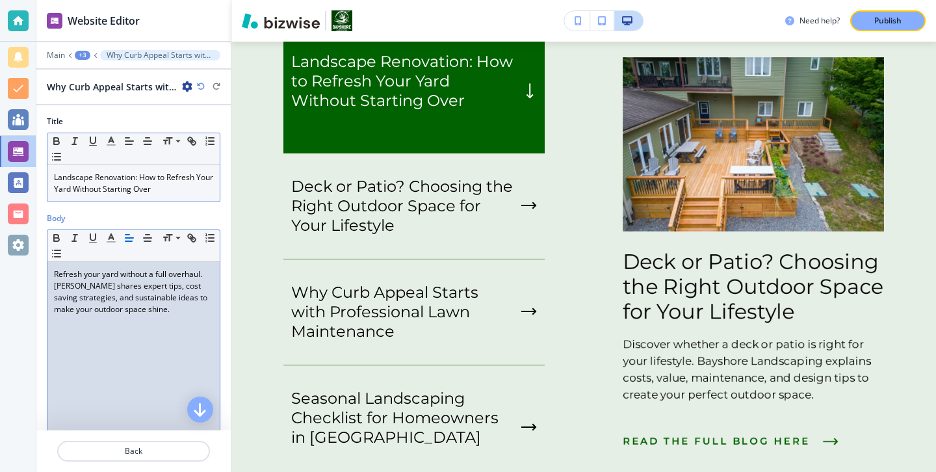
scroll to position [296, 0]
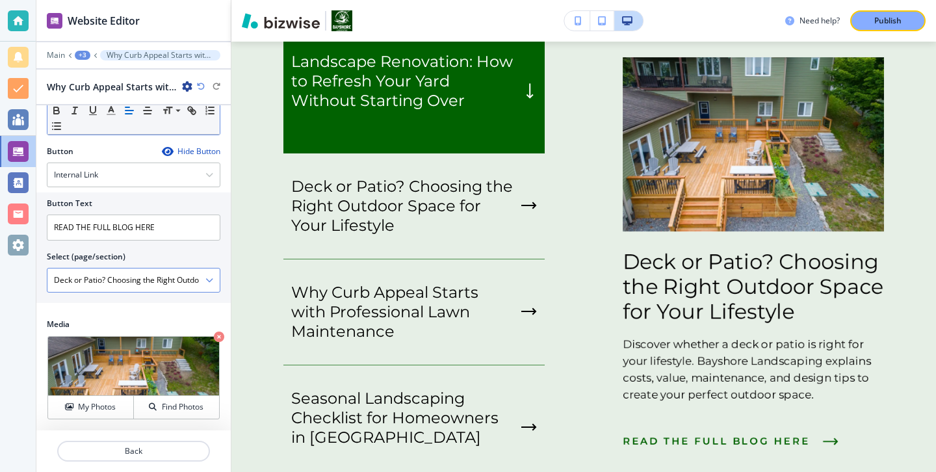
click at [209, 276] on icon "button" at bounding box center [209, 280] width 8 height 8
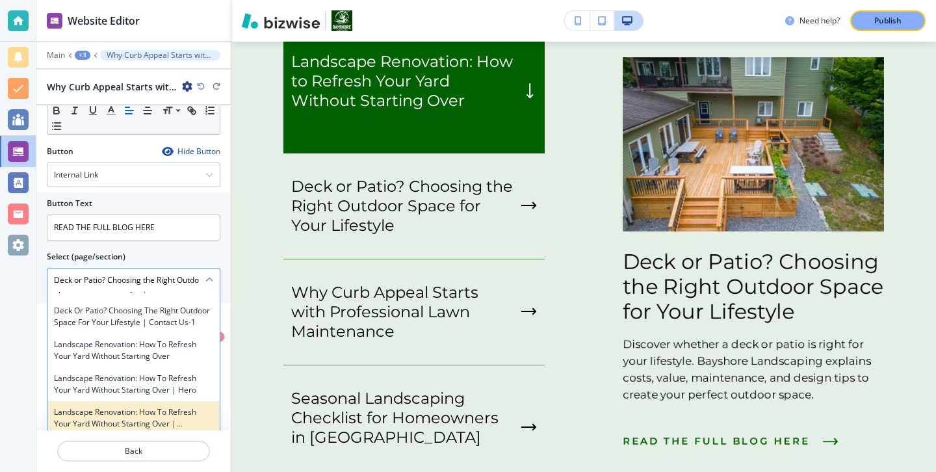
scroll to position [8795, 0]
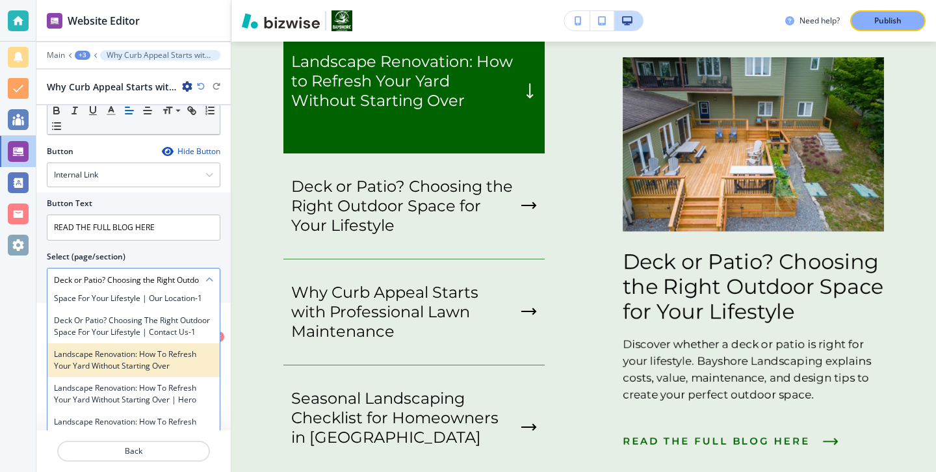
click at [95, 348] on h4 "Landscape Renovation: How to Refresh Your Yard Without Starting Over" at bounding box center [133, 359] width 159 height 23
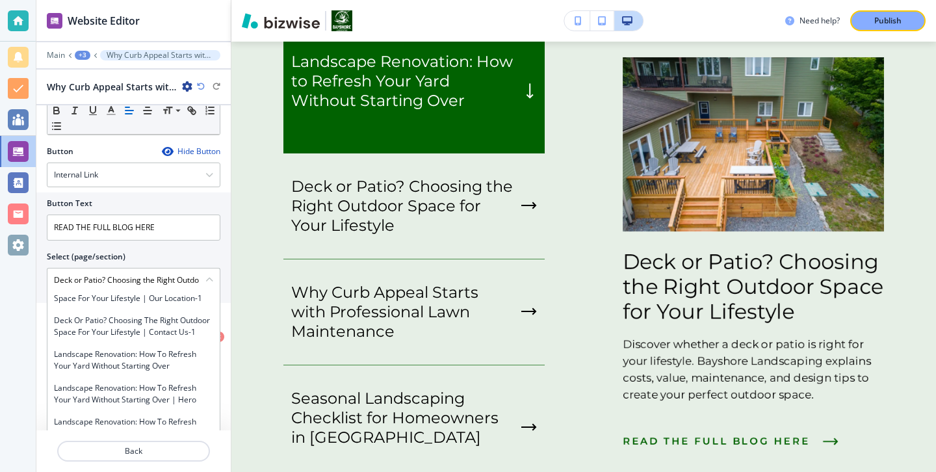
type \(page\/section\) "Landscape Renovation: How to Refresh Your Yard Without Starting Over"
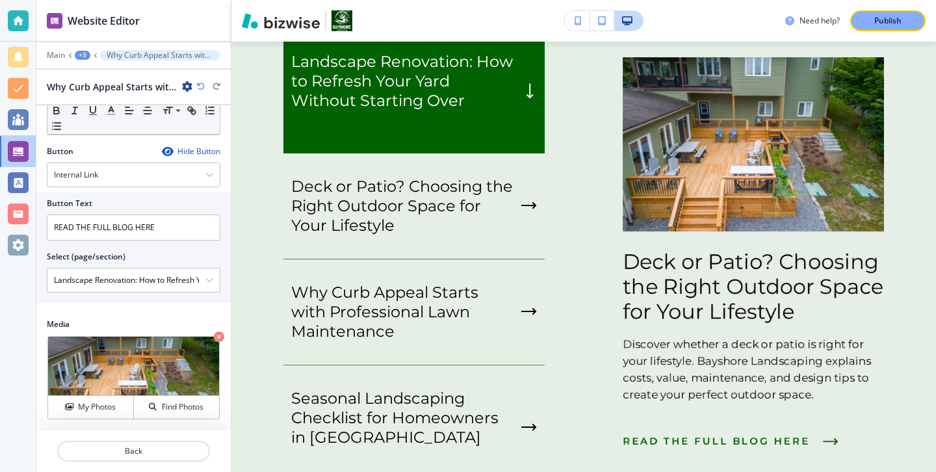
scroll to position [1, 0]
click at [71, 412] on div "My Photos" at bounding box center [90, 407] width 85 height 12
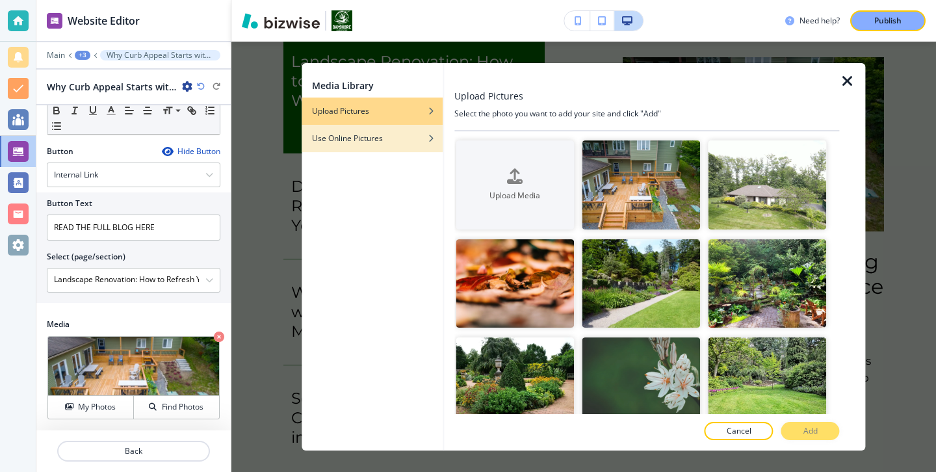
click at [422, 129] on div "button" at bounding box center [371, 129] width 141 height 8
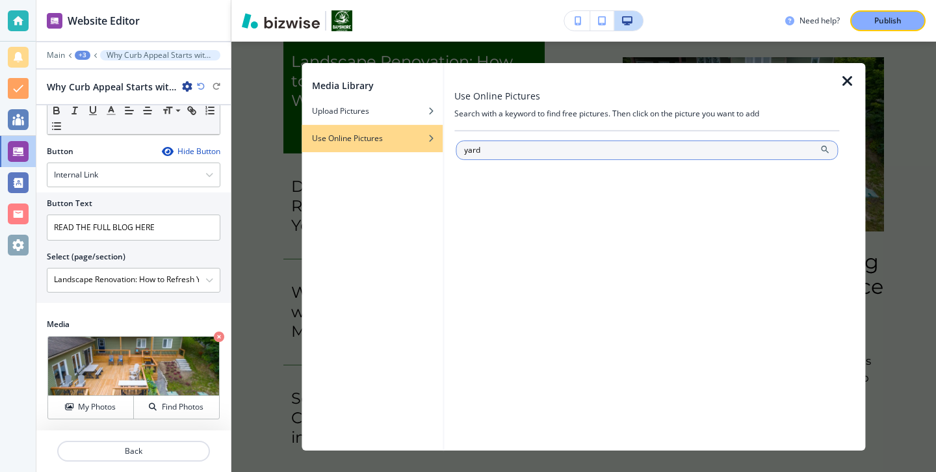
type input "yard"
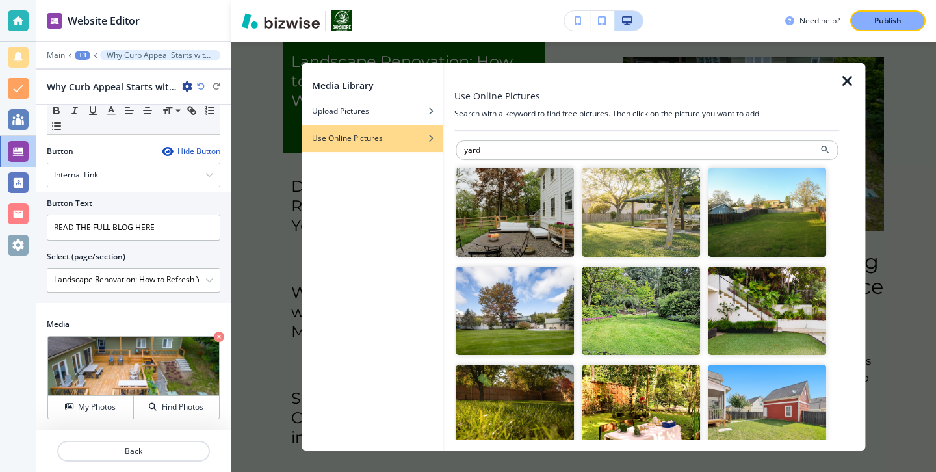
click at [530, 221] on img "button" at bounding box center [514, 212] width 118 height 89
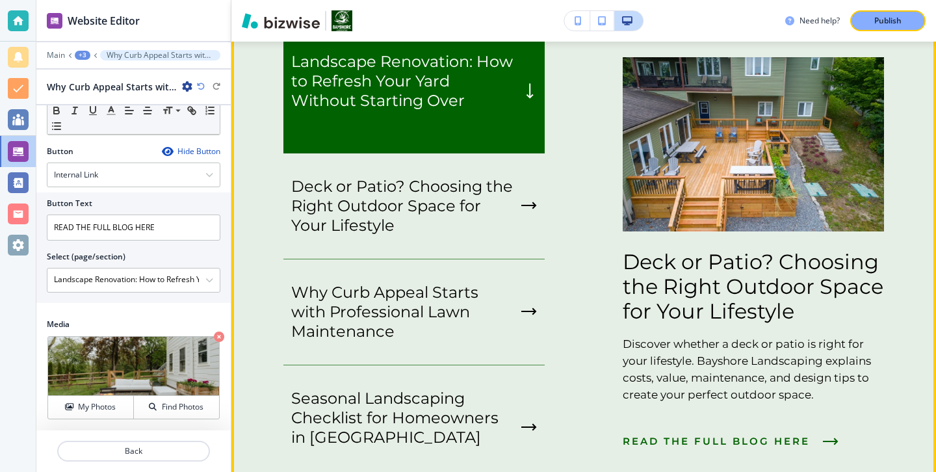
click at [489, 129] on p "button" at bounding box center [403, 119] width 225 height 19
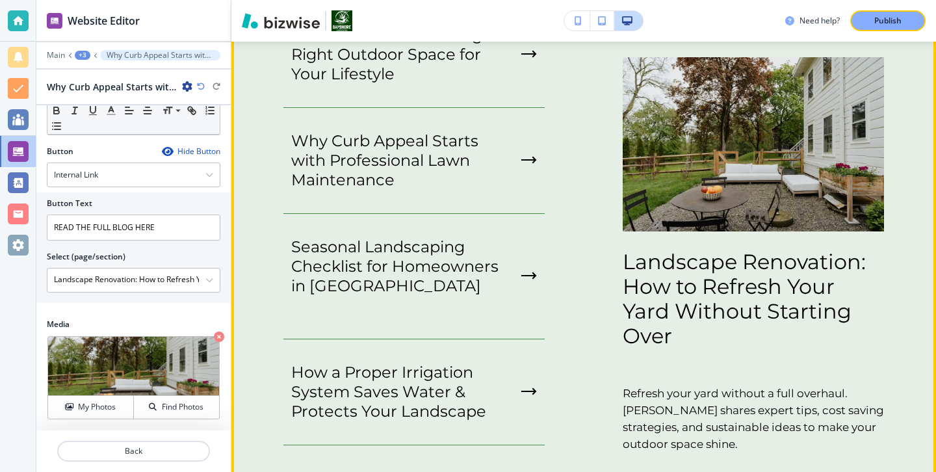
scroll to position [2360, 0]
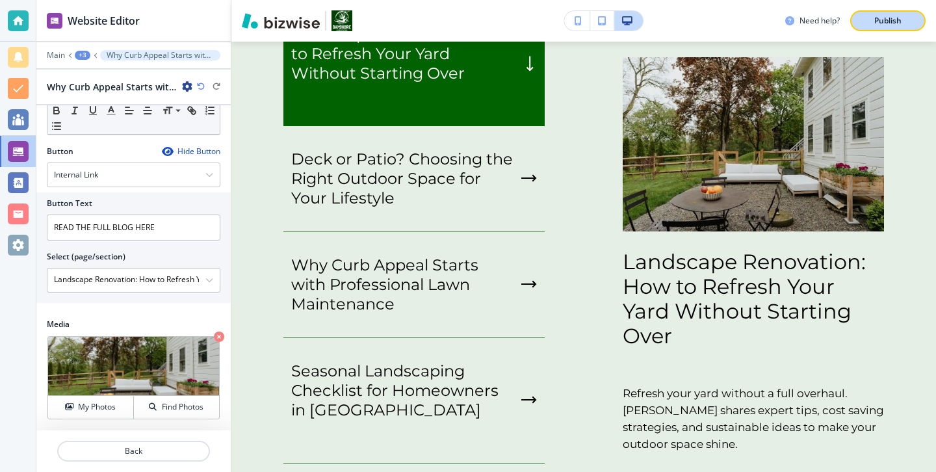
click at [882, 27] on button "Publish" at bounding box center [887, 20] width 75 height 21
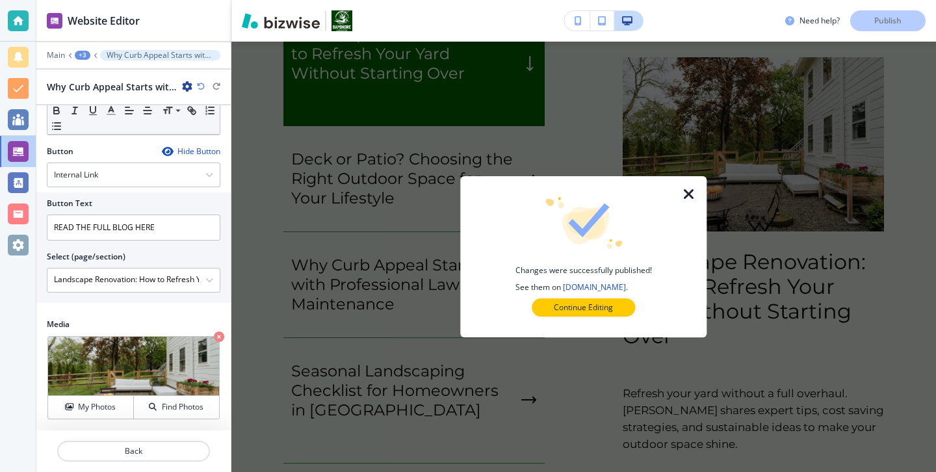
click at [573, 305] on p "Continue Editing" at bounding box center [583, 307] width 59 height 12
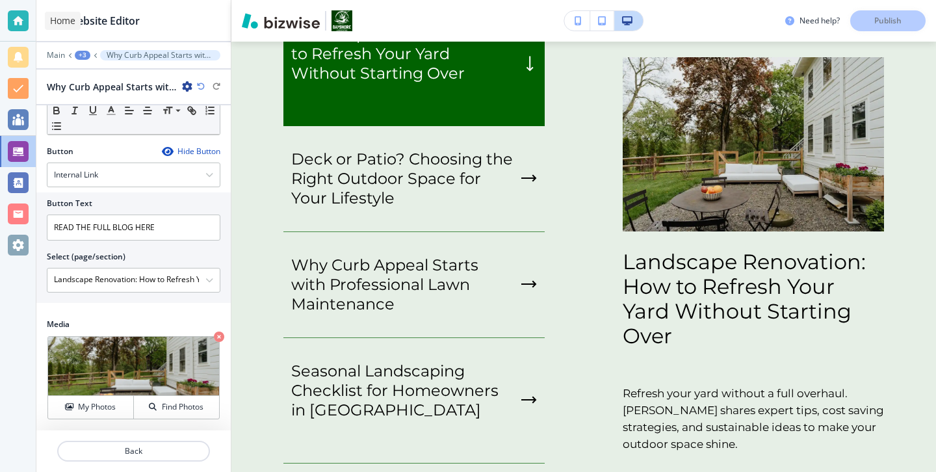
click at [8, 12] on div at bounding box center [18, 20] width 21 height 21
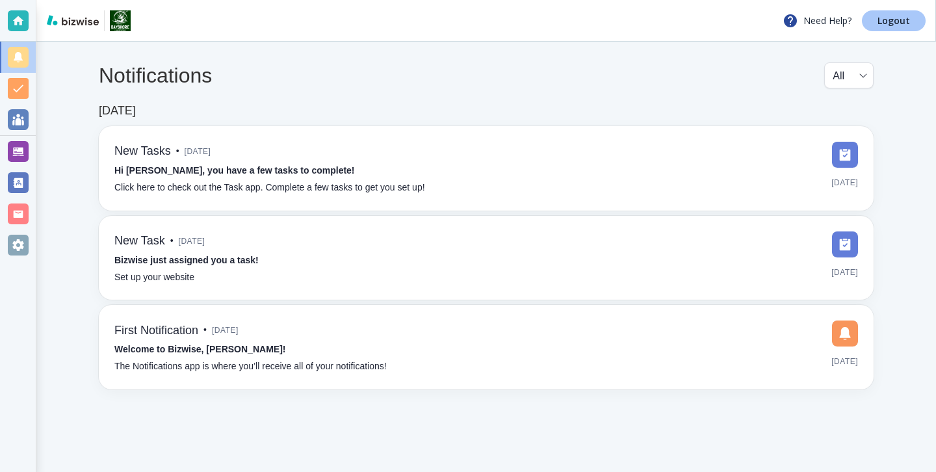
click at [900, 18] on p "Logout" at bounding box center [893, 20] width 32 height 9
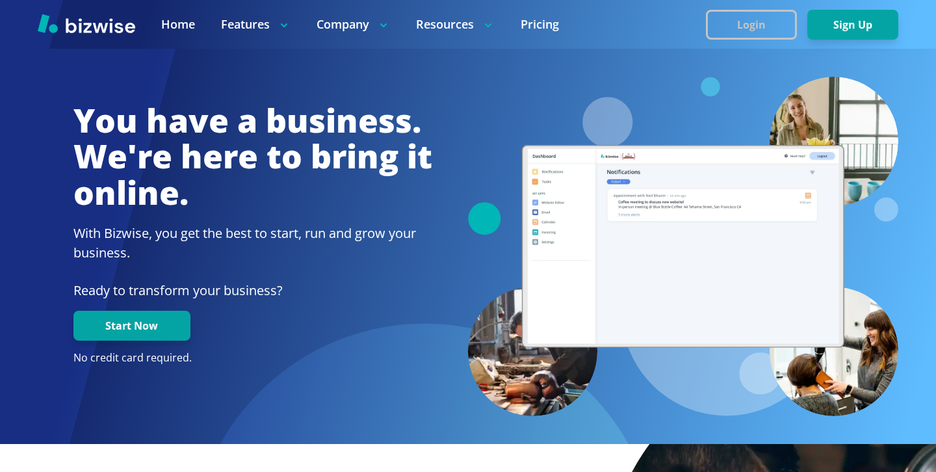
scroll to position [405, 0]
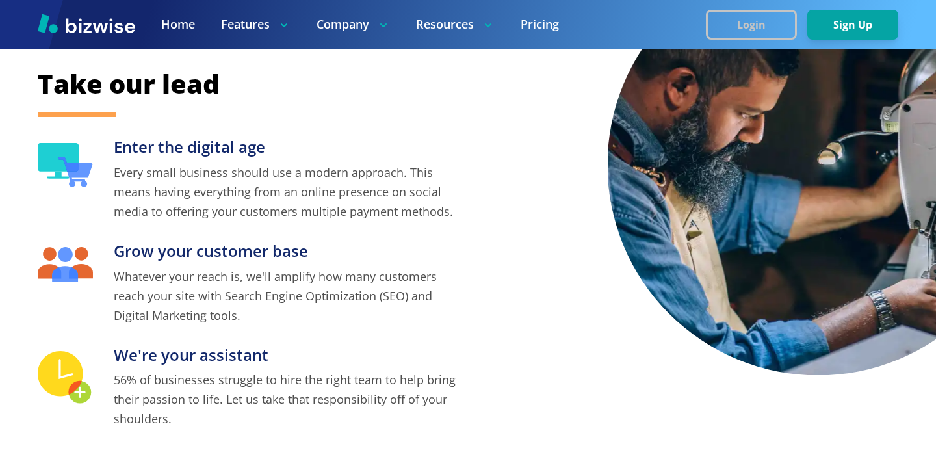
click at [769, 30] on button "Login" at bounding box center [751, 25] width 91 height 30
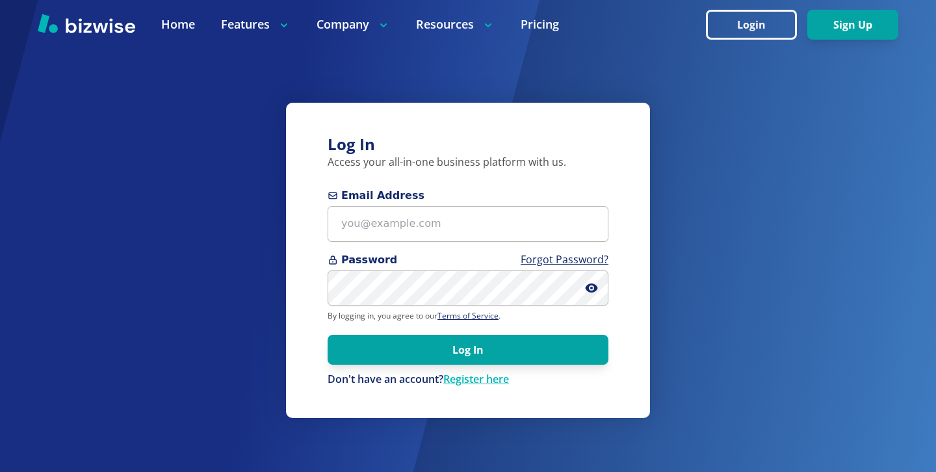
click at [394, 261] on span "Password Forgot Password?" at bounding box center [467, 260] width 281 height 16
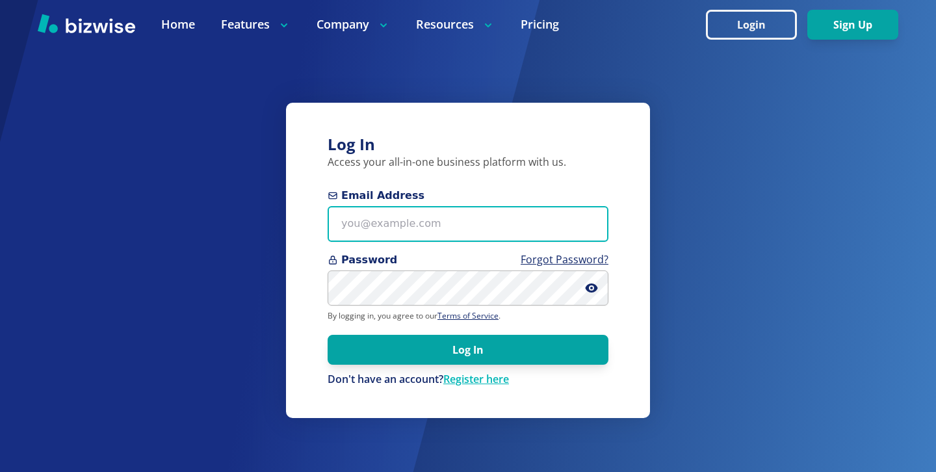
click at [407, 229] on input "Email Address" at bounding box center [467, 224] width 281 height 36
paste input "[EMAIL_ADDRESS][DOMAIN_NAME]"
type input "[EMAIL_ADDRESS][DOMAIN_NAME]"
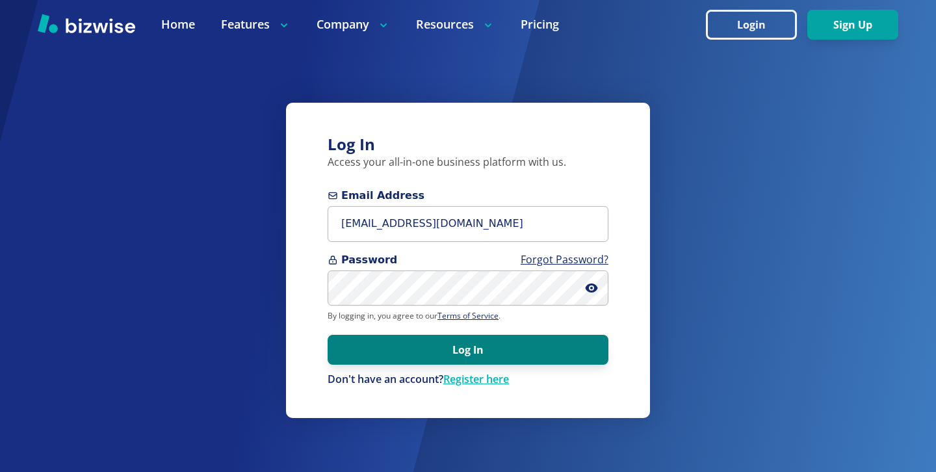
click at [598, 363] on button "Log In" at bounding box center [467, 350] width 281 height 30
